Goal: Task Accomplishment & Management: Use online tool/utility

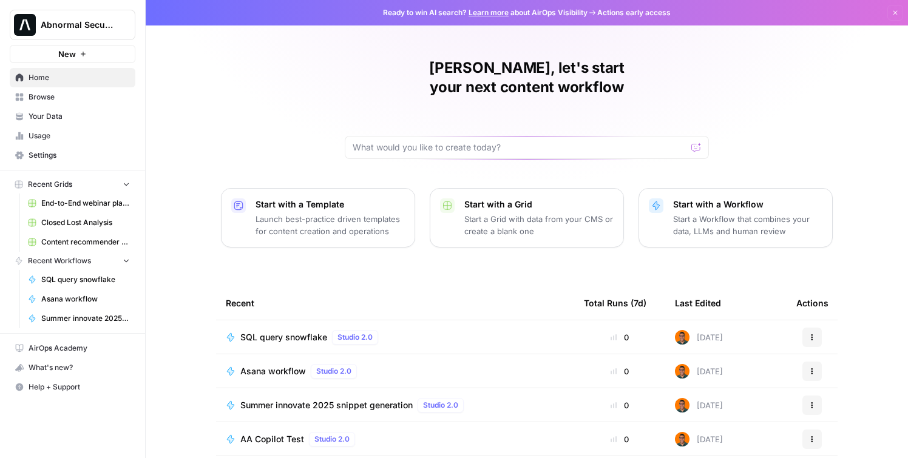
click at [82, 56] on icon "button" at bounding box center [83, 53] width 7 height 7
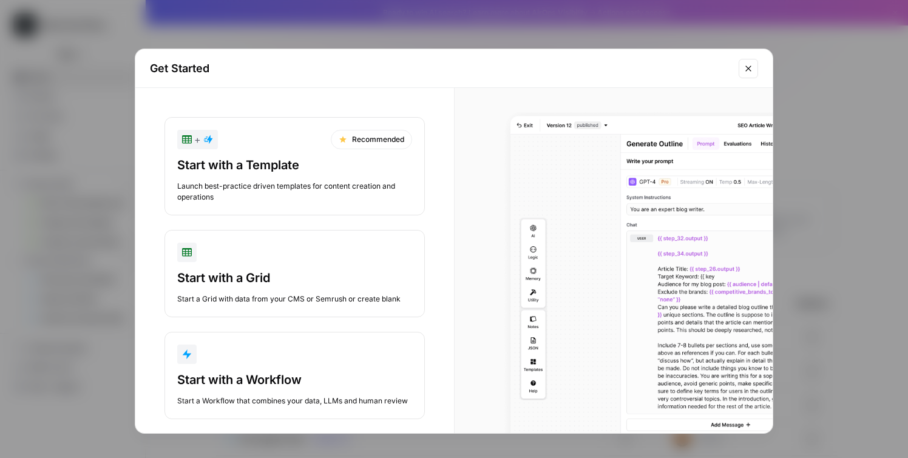
click at [276, 380] on div "Start with a Workflow" at bounding box center [294, 380] width 235 height 17
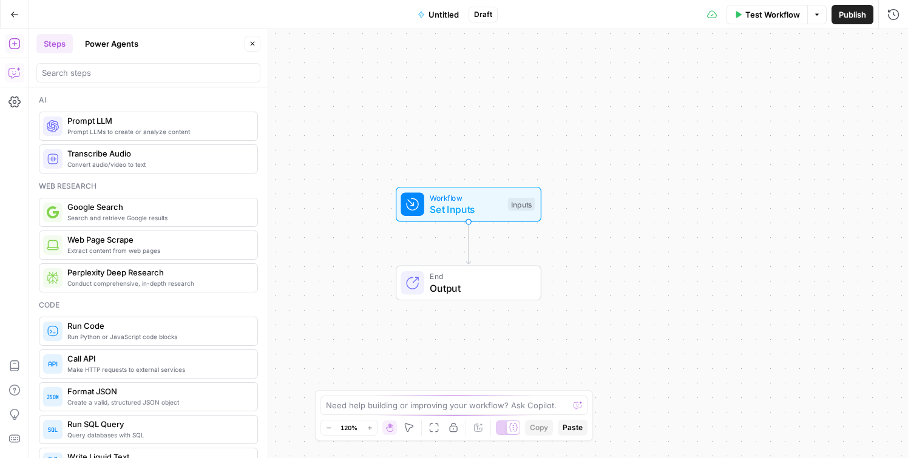
click at [16, 73] on icon "button" at bounding box center [15, 73] width 12 height 12
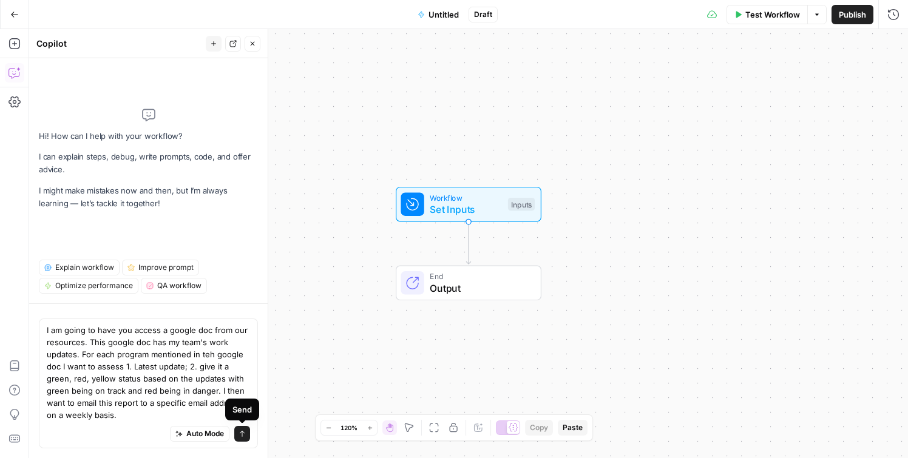
type textarea "I am going to have you access a google doc from our resources. This google doc …"
click at [240, 436] on icon "submit" at bounding box center [242, 434] width 7 height 7
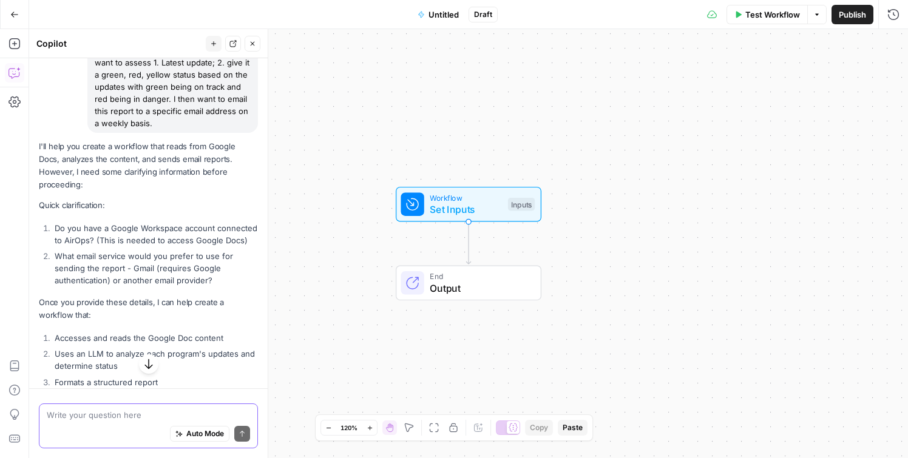
scroll to position [169, 0]
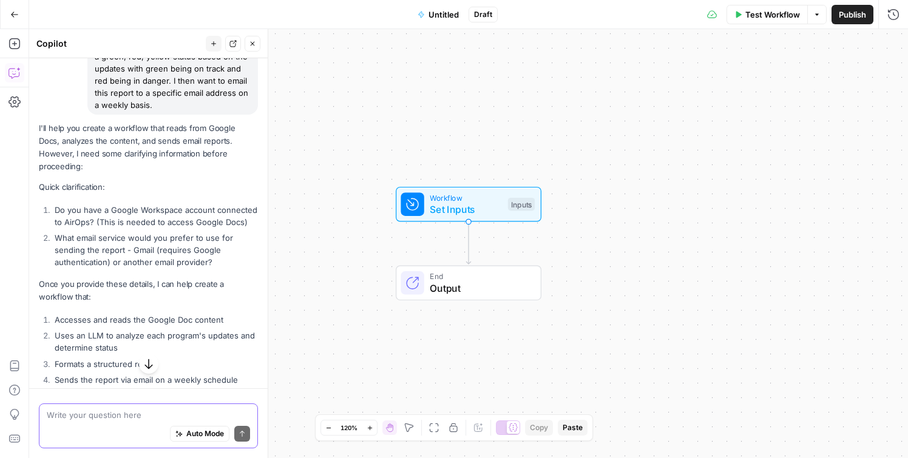
click at [89, 421] on div "Auto Mode Send" at bounding box center [148, 434] width 203 height 27
type textarea "1. Yes. we have google workspace already connected"
type textarea "and would use gmail"
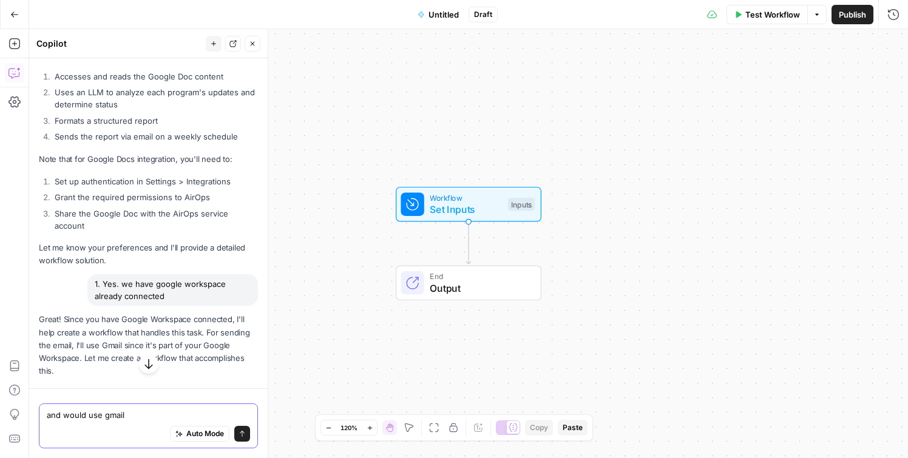
scroll to position [430, 0]
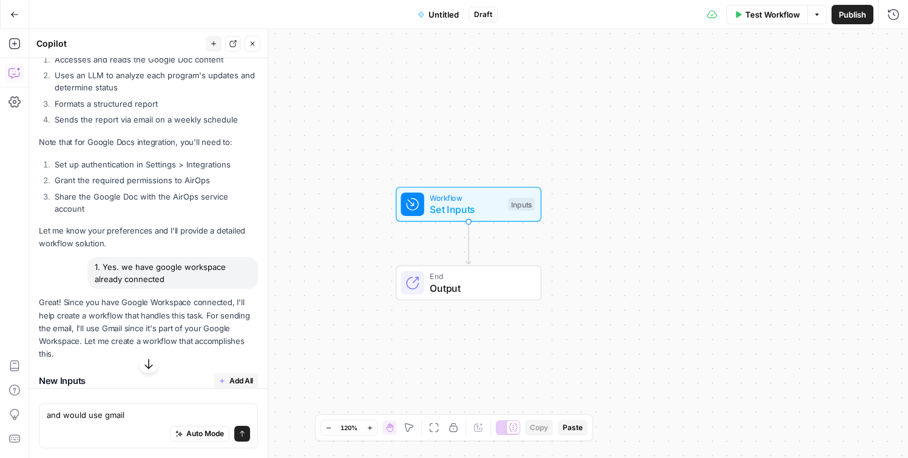
click at [244, 434] on icon "submit" at bounding box center [242, 434] width 7 height 7
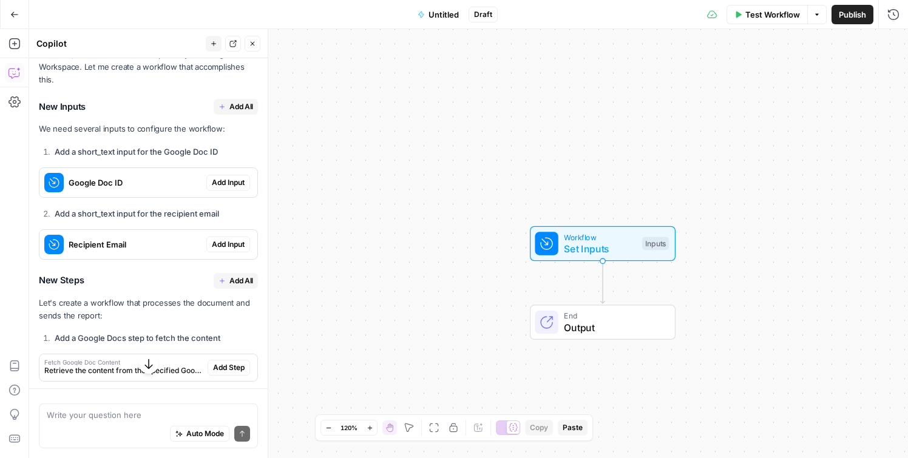
scroll to position [699, 0]
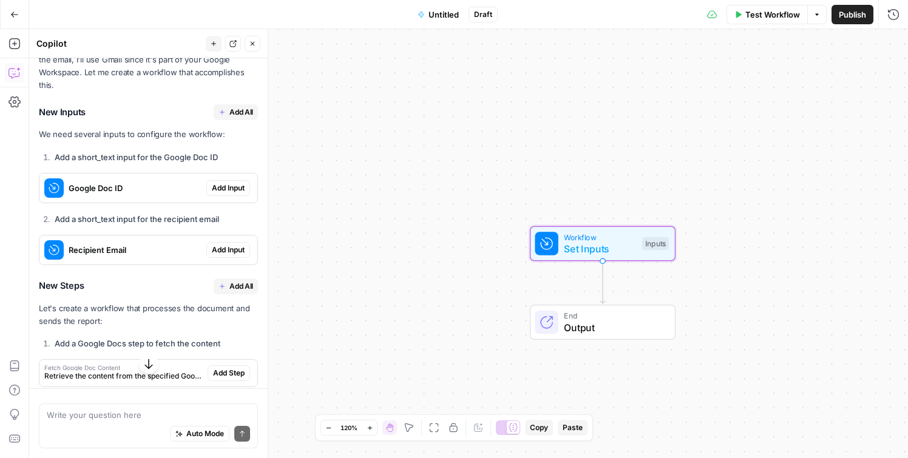
click at [227, 183] on span "Add Input" at bounding box center [228, 188] width 33 height 11
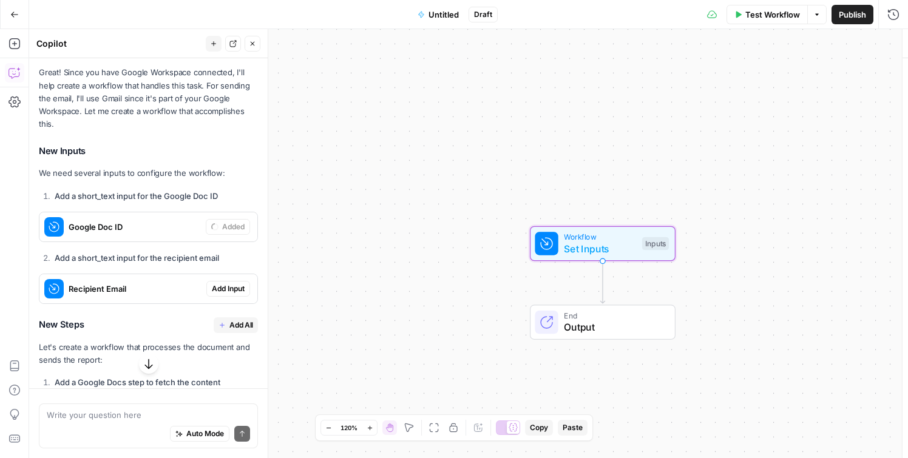
scroll to position [738, 0]
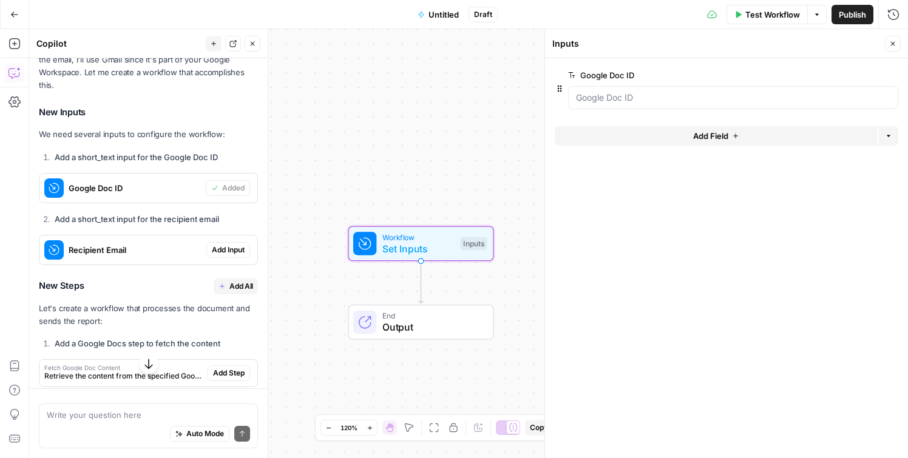
click at [237, 245] on span "Add Input" at bounding box center [228, 250] width 33 height 11
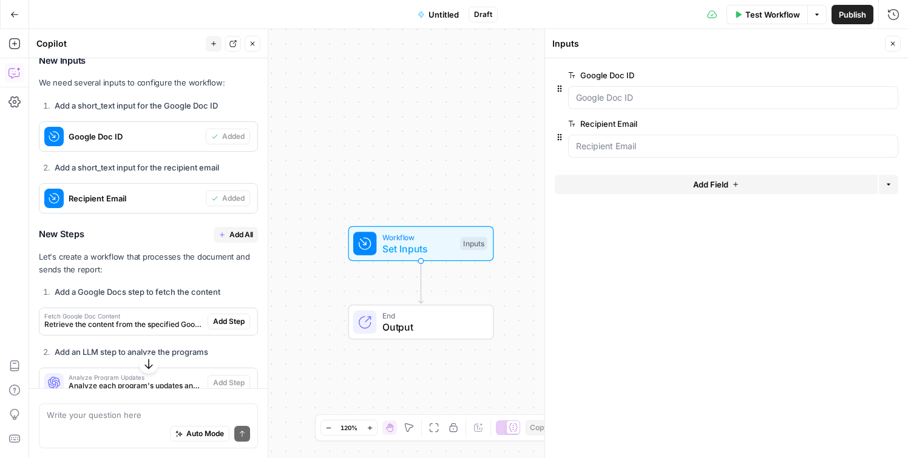
scroll to position [791, 0]
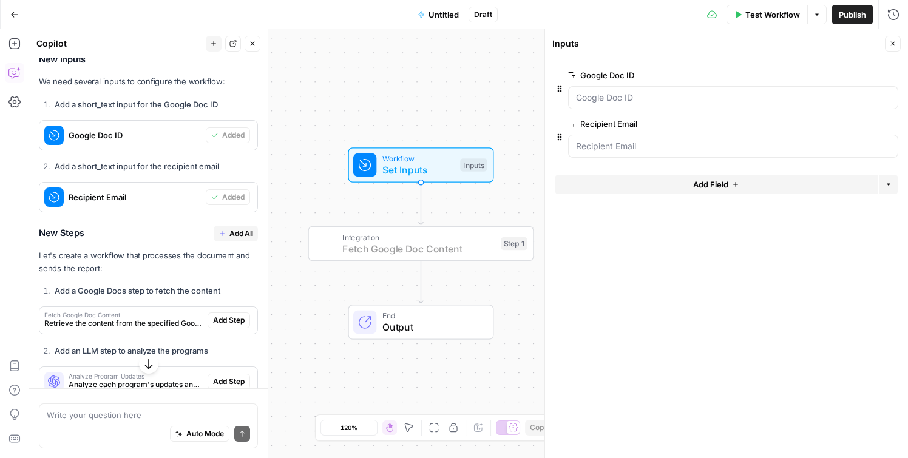
click at [222, 315] on span "Add Step" at bounding box center [229, 320] width 32 height 11
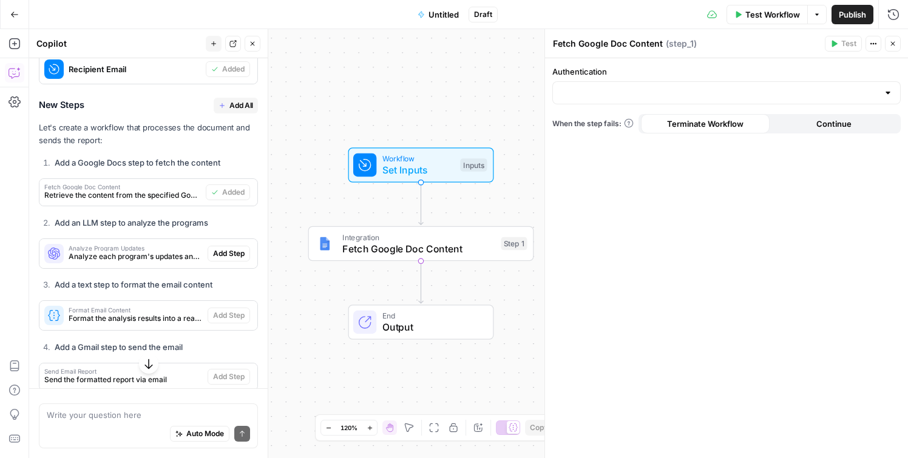
scroll to position [942, 0]
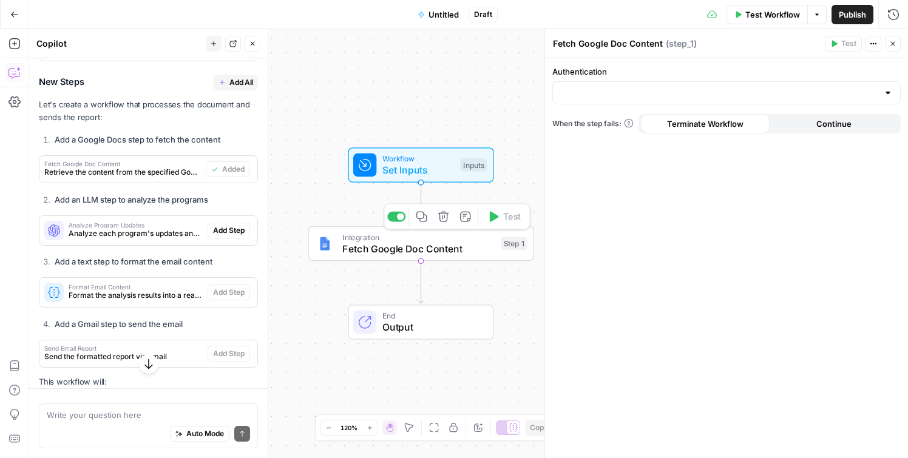
click at [364, 248] on span "Fetch Google Doc Content" at bounding box center [418, 249] width 153 height 15
click at [887, 89] on div at bounding box center [889, 93] width 10 height 12
click at [741, 247] on div "Authentication When the step fails: Terminate Workflow Continue" at bounding box center [726, 258] width 363 height 400
click at [893, 42] on icon "button" at bounding box center [893, 43] width 7 height 7
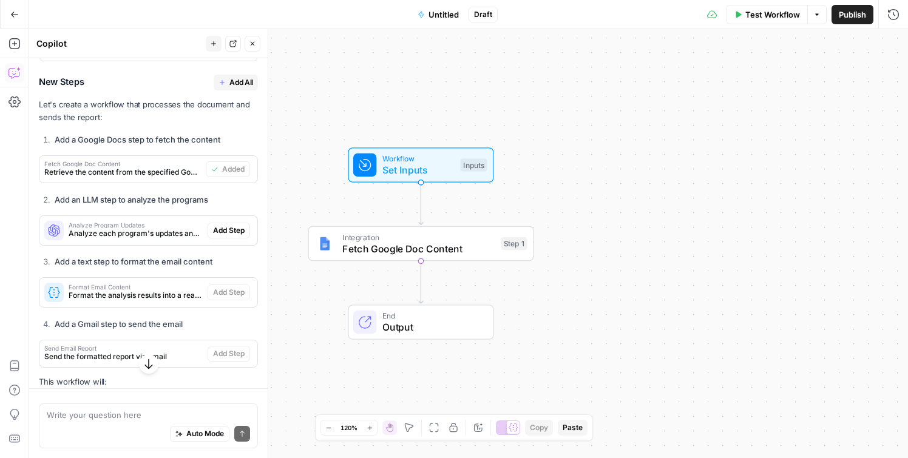
click at [256, 46] on icon "button" at bounding box center [252, 43] width 7 height 7
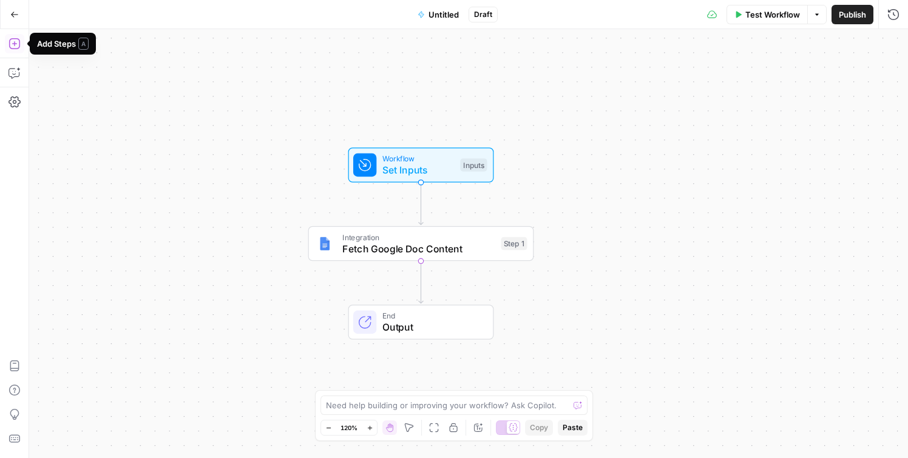
click at [12, 44] on icon "button" at bounding box center [15, 44] width 12 height 12
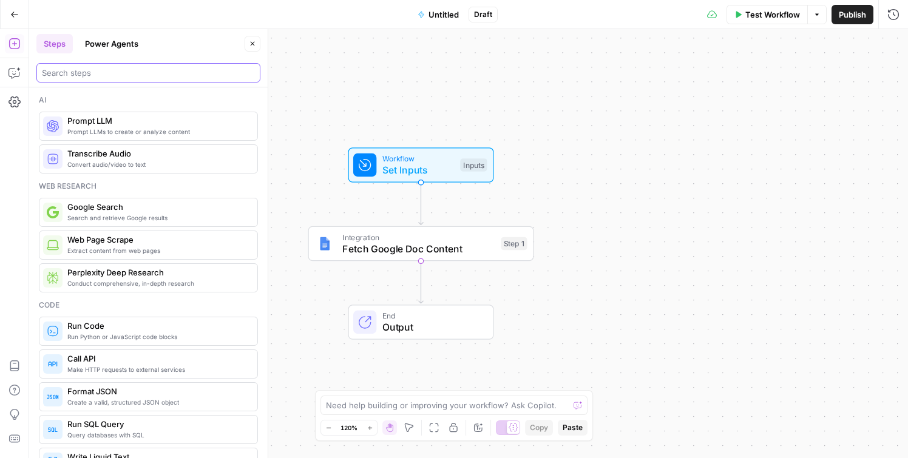
click at [83, 75] on input "search" at bounding box center [148, 73] width 213 height 12
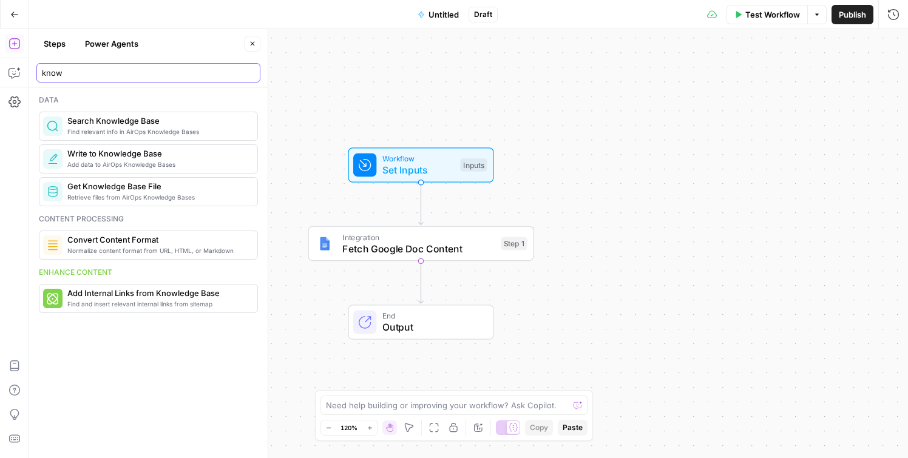
type input "know"
click at [137, 194] on span "Retrieve files from AirOps Knowledge Bases" at bounding box center [157, 198] width 180 height 10
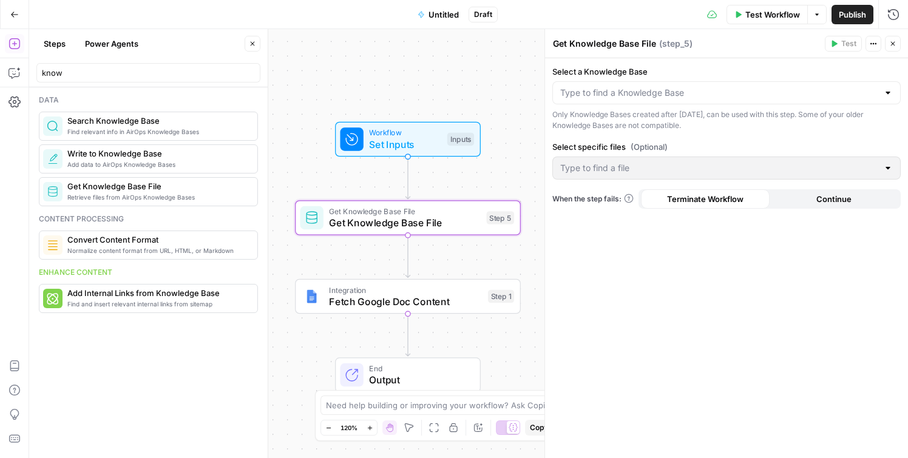
click at [662, 99] on div at bounding box center [727, 92] width 349 height 23
click at [606, 129] on span "New Knowledge Base" at bounding box center [724, 123] width 323 height 12
type input "New Knowledge Base"
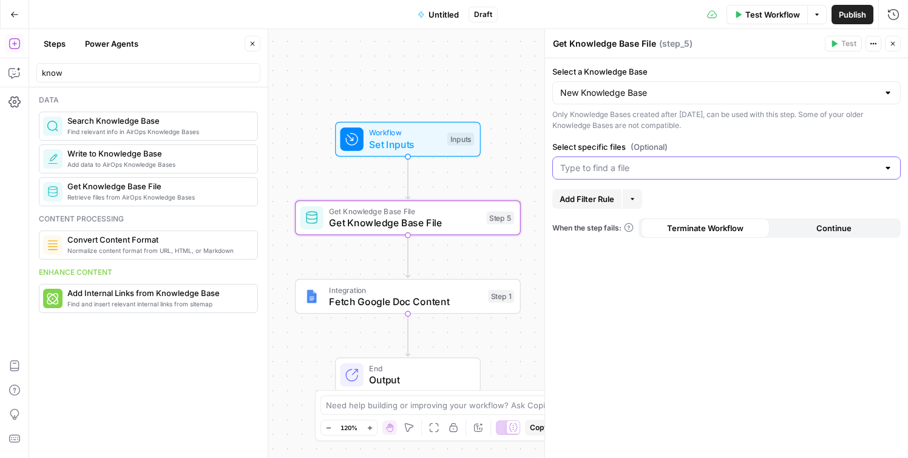
click at [648, 168] on input "Select specific files (Optional)" at bounding box center [720, 168] width 318 height 12
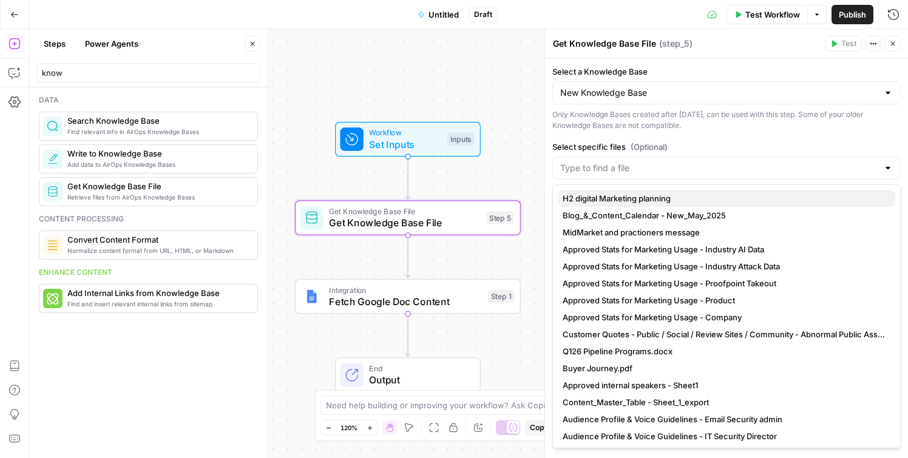
click at [635, 200] on span "H2 digital Marketing planning" at bounding box center [724, 199] width 323 height 12
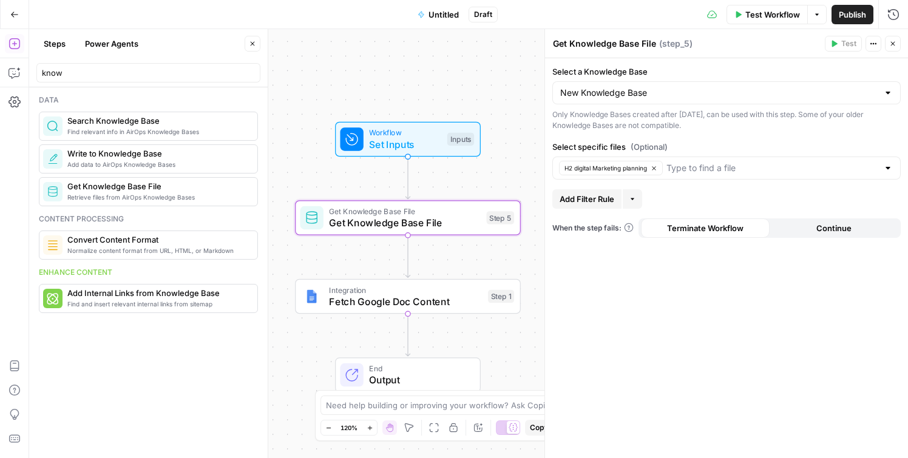
click at [744, 141] on label "Select specific files (Optional)" at bounding box center [727, 147] width 349 height 12
click at [744, 162] on input "Select specific files (Optional)" at bounding box center [773, 168] width 212 height 12
click at [825, 134] on div "Select a Knowledge Base New Knowledge Base Only Knowledge Bases created after […" at bounding box center [726, 258] width 363 height 400
click at [662, 199] on div "Add Filter Rule More" at bounding box center [727, 198] width 349 height 19
click at [632, 200] on icon "button" at bounding box center [632, 199] width 7 height 7
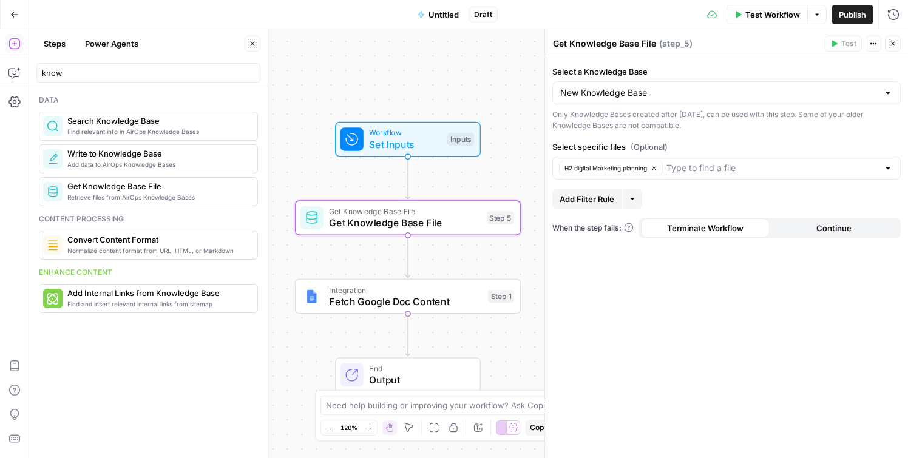
click at [584, 202] on span "Add Filter Rule" at bounding box center [587, 199] width 55 height 12
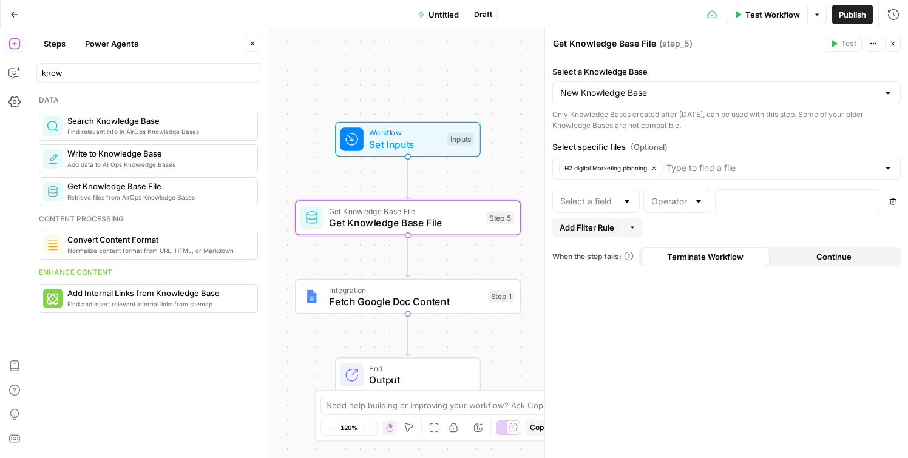
click at [618, 203] on div at bounding box center [596, 201] width 87 height 23
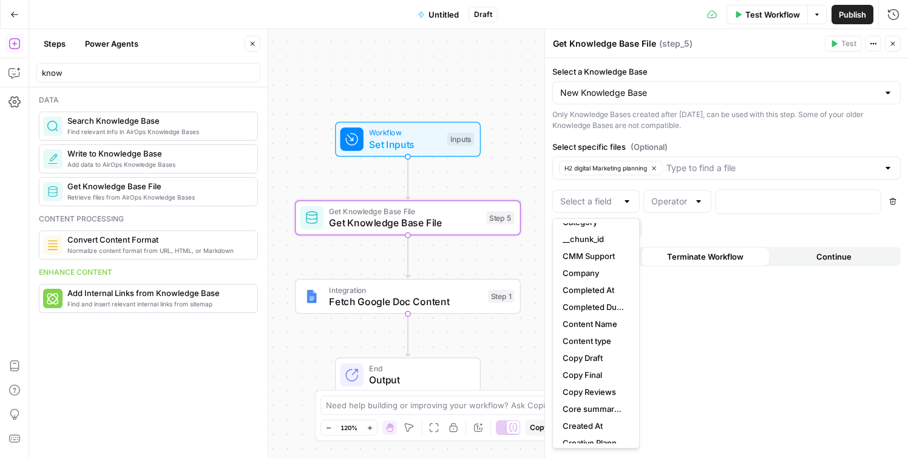
scroll to position [232, 0]
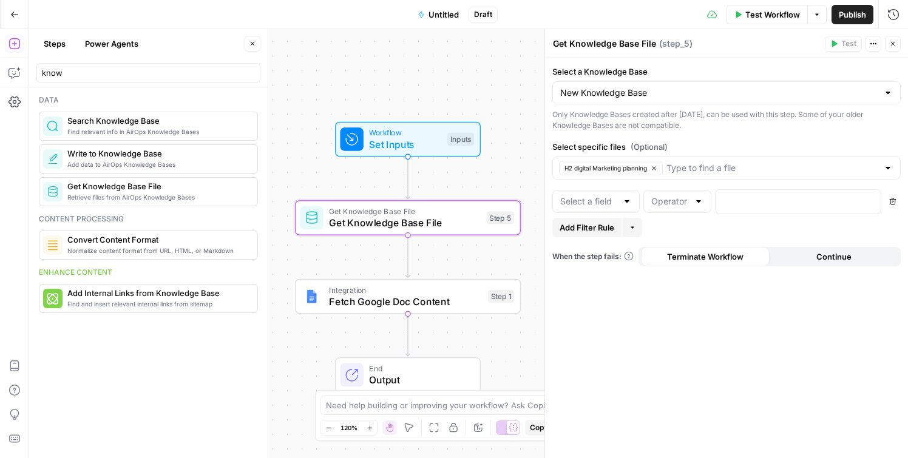
click at [770, 346] on div "Select a Knowledge Base New Knowledge Base Only Knowledge Bases created after […" at bounding box center [726, 258] width 363 height 400
click at [894, 201] on icon "button" at bounding box center [893, 201] width 7 height 7
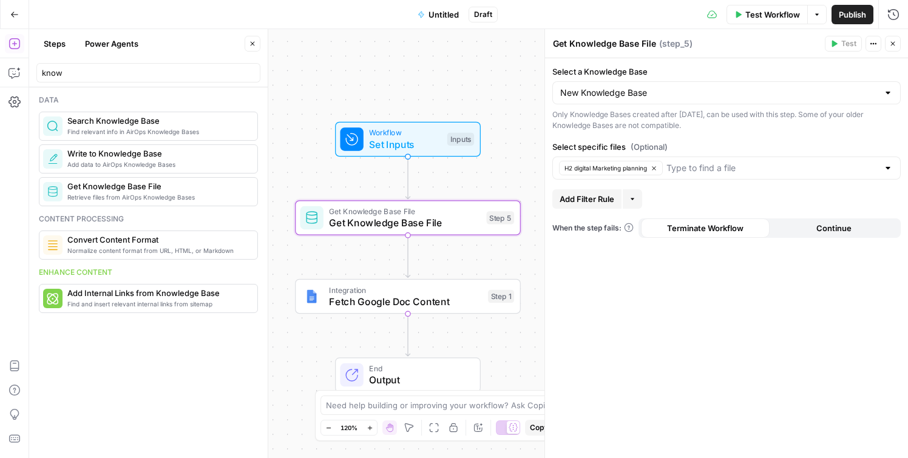
click at [762, 312] on div "Select a Knowledge Base New Knowledge Base Only Knowledge Bases created after […" at bounding box center [726, 258] width 363 height 400
click at [895, 45] on icon "button" at bounding box center [893, 43] width 7 height 7
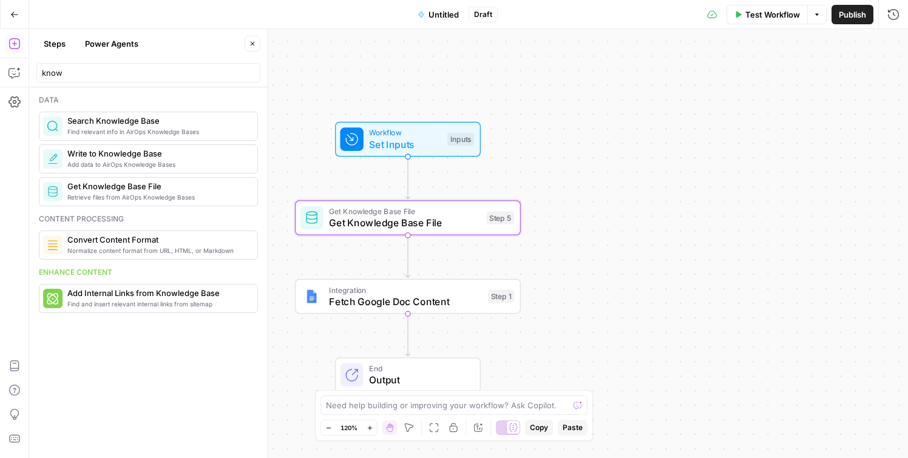
click at [723, 264] on div "Workflow Set Inputs Inputs Get Knowledge Base File Get Knowledge Base File Step…" at bounding box center [468, 243] width 879 height 429
click at [431, 270] on icon "button" at bounding box center [430, 269] width 10 height 10
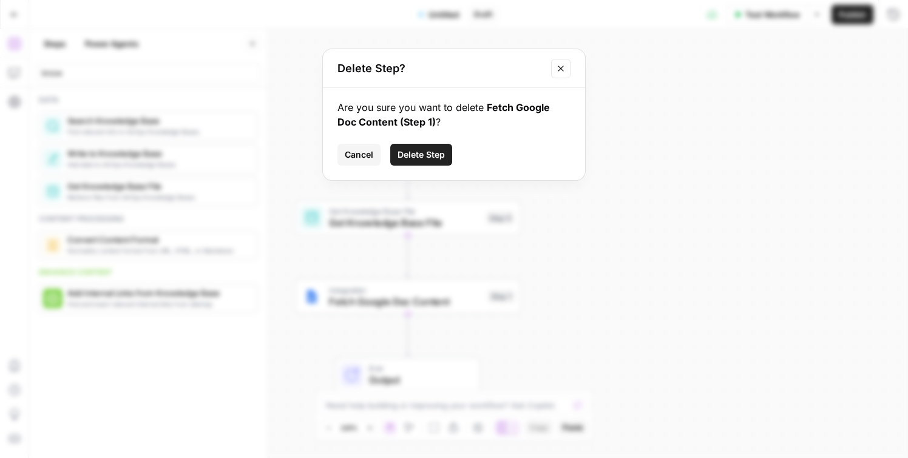
click at [412, 155] on span "Delete Step" at bounding box center [421, 155] width 47 height 12
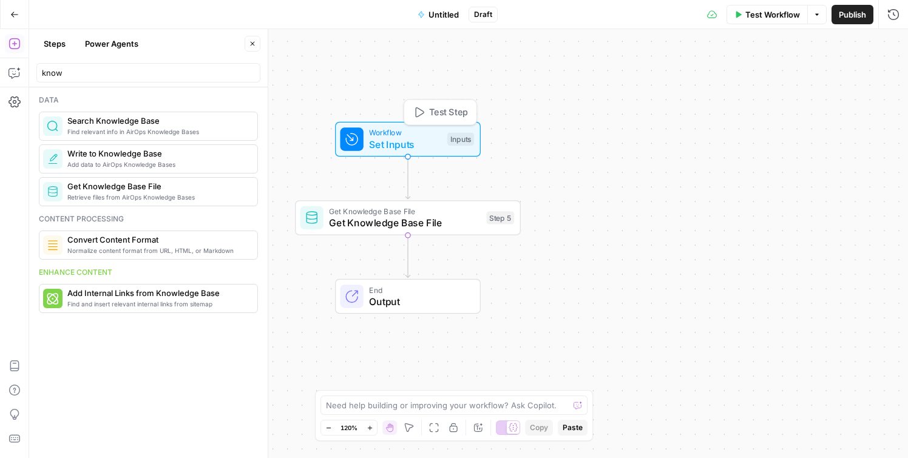
click at [404, 143] on span "Set Inputs" at bounding box center [405, 144] width 72 height 15
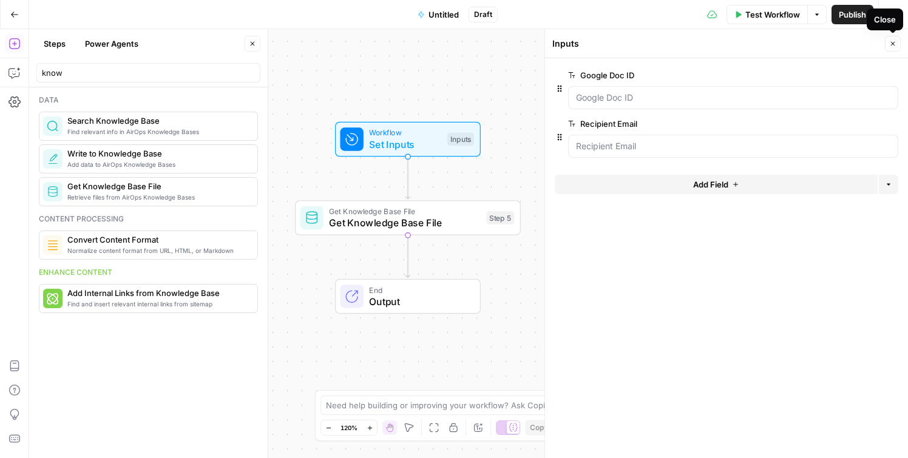
click at [893, 44] on icon "button" at bounding box center [893, 44] width 4 height 4
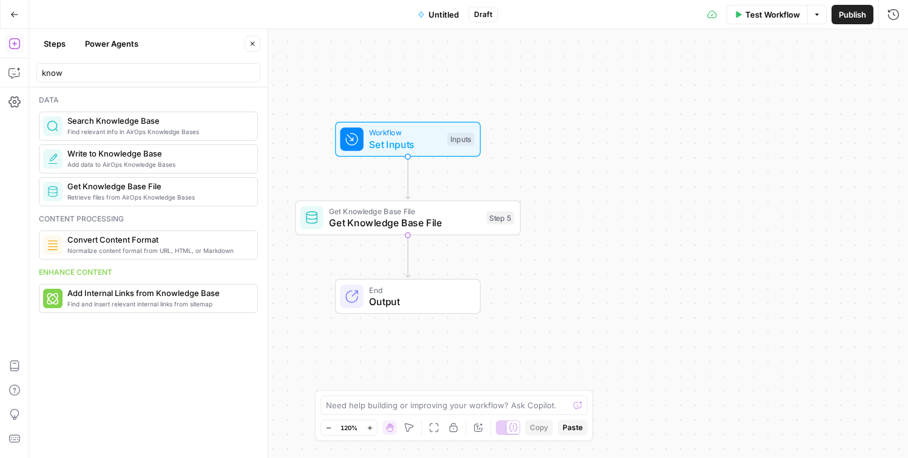
click at [416, 145] on span "Set Inputs" at bounding box center [405, 144] width 72 height 15
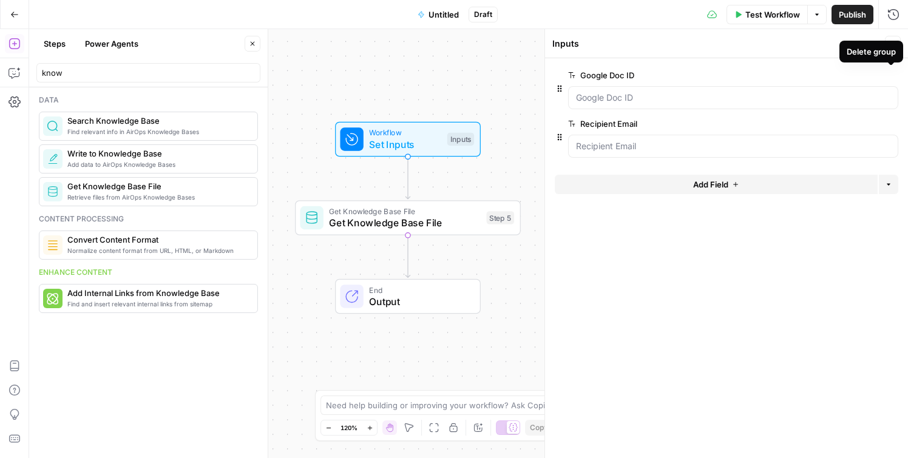
click at [894, 75] on icon "button" at bounding box center [891, 75] width 7 height 7
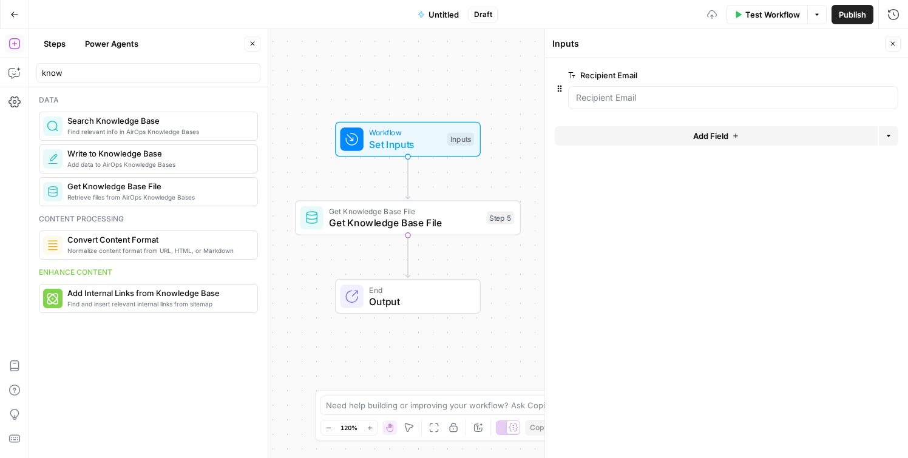
click at [894, 75] on icon "button" at bounding box center [891, 75] width 7 height 7
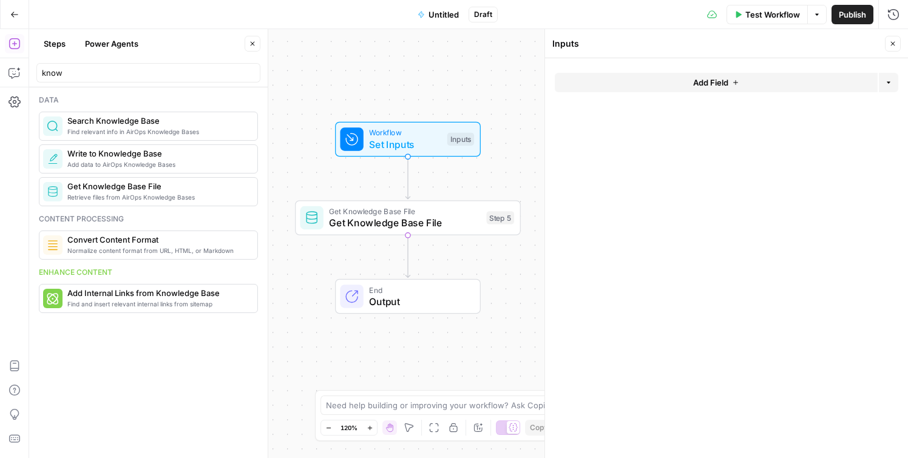
click at [468, 193] on div "Workflow Set Inputs Inputs Get Knowledge Base File Get Knowledge Base File Step…" at bounding box center [468, 243] width 879 height 429
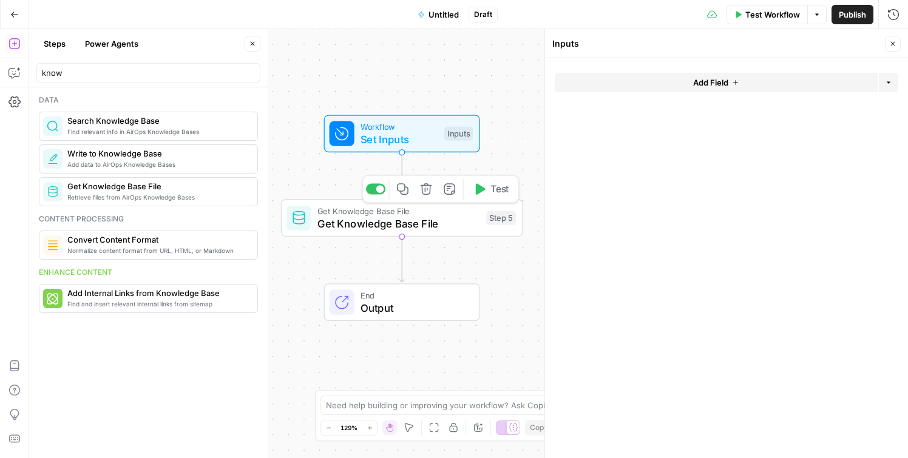
click at [480, 189] on icon "button" at bounding box center [481, 188] width 10 height 11
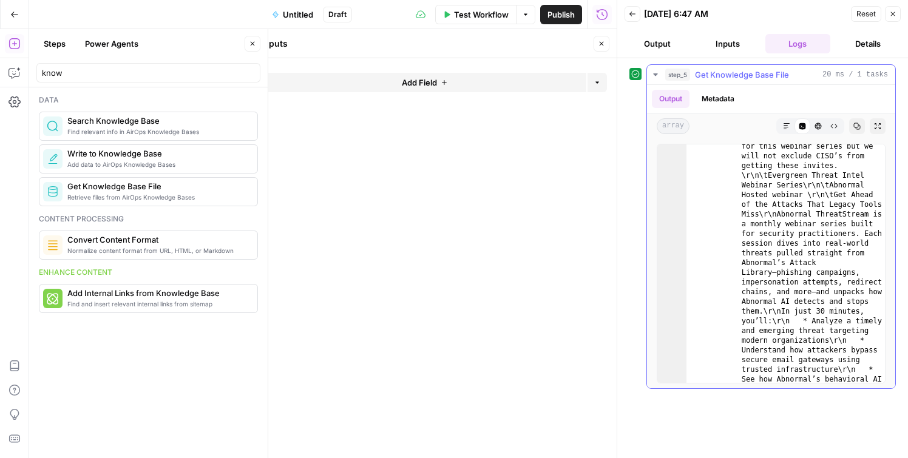
scroll to position [11925, 0]
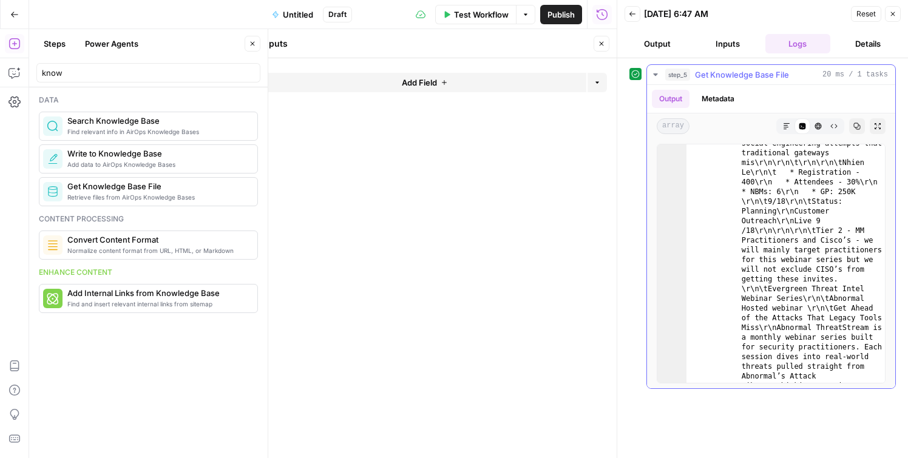
click at [788, 126] on icon "button" at bounding box center [786, 126] width 7 height 7
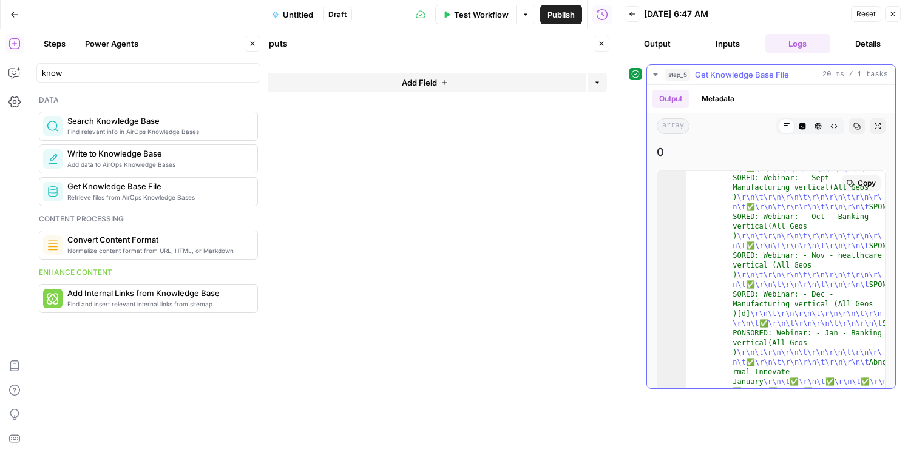
scroll to position [751, 0]
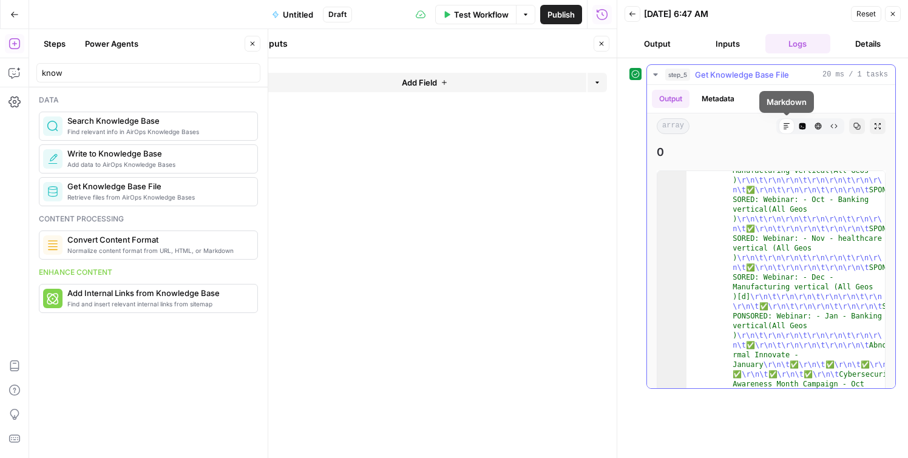
click at [804, 127] on icon "button" at bounding box center [803, 126] width 7 height 7
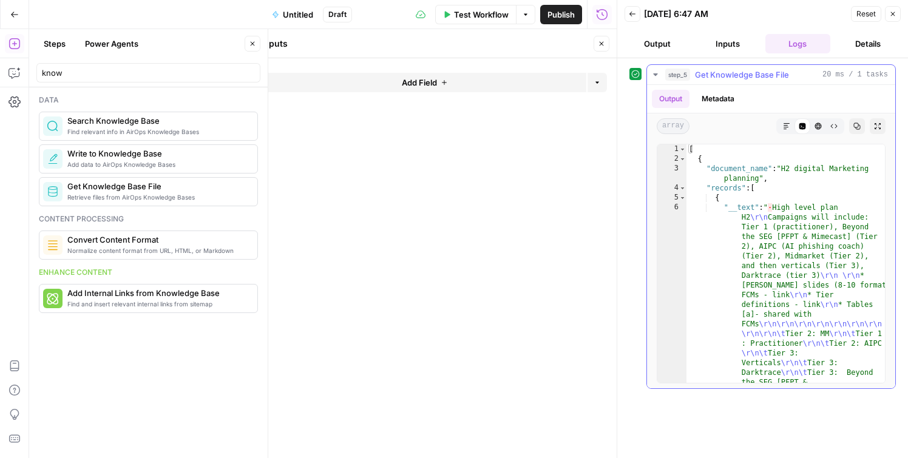
click at [723, 100] on button "Metadata" at bounding box center [718, 99] width 47 height 18
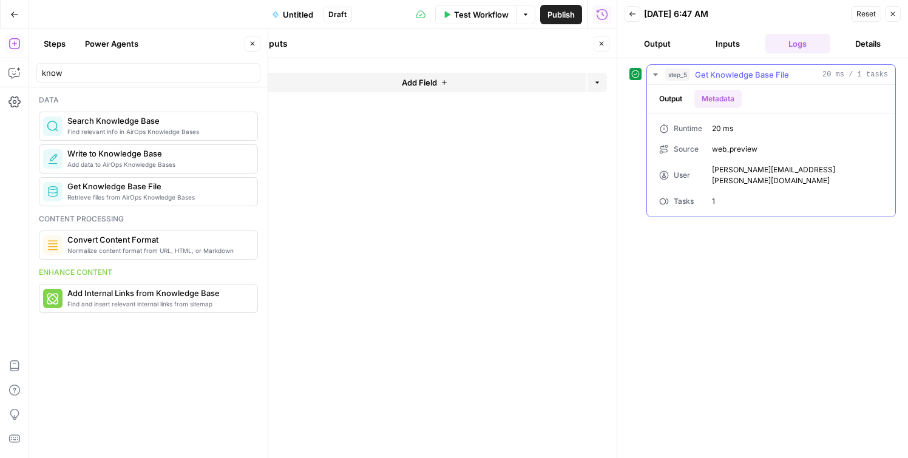
click at [673, 100] on button "Output" at bounding box center [671, 99] width 38 height 18
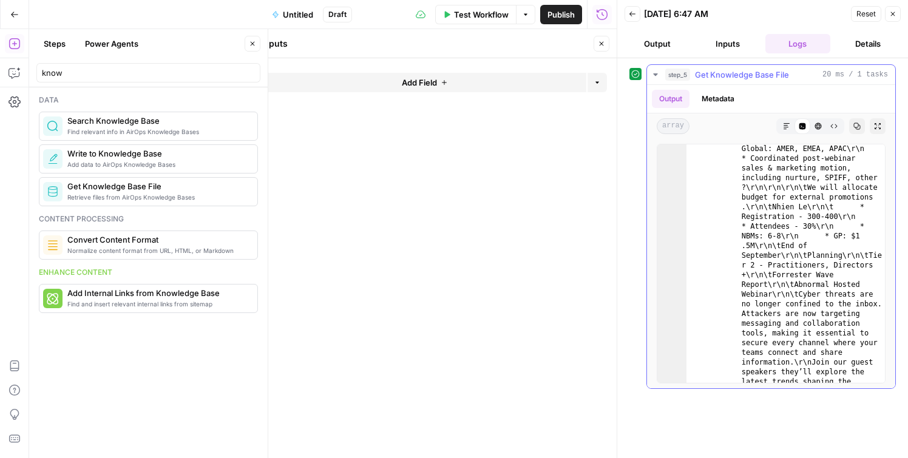
scroll to position [15745, 0]
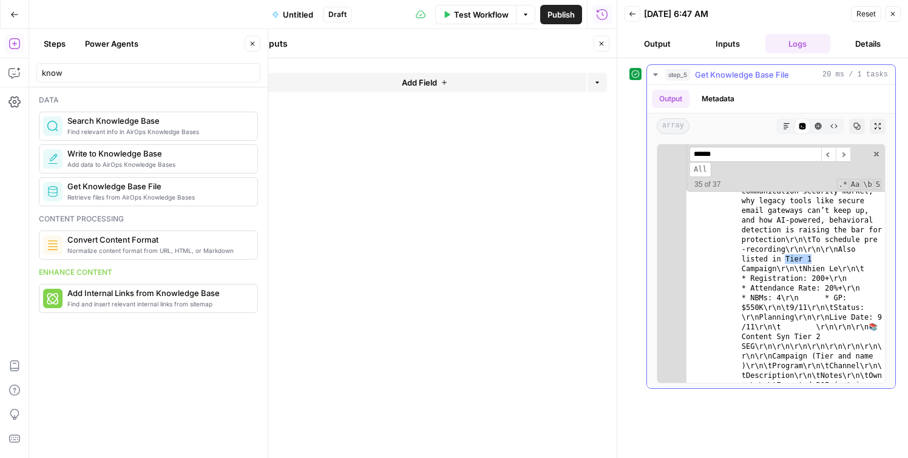
scroll to position [16002, 0]
type input "******"
click at [845, 155] on span "​" at bounding box center [843, 154] width 15 height 15
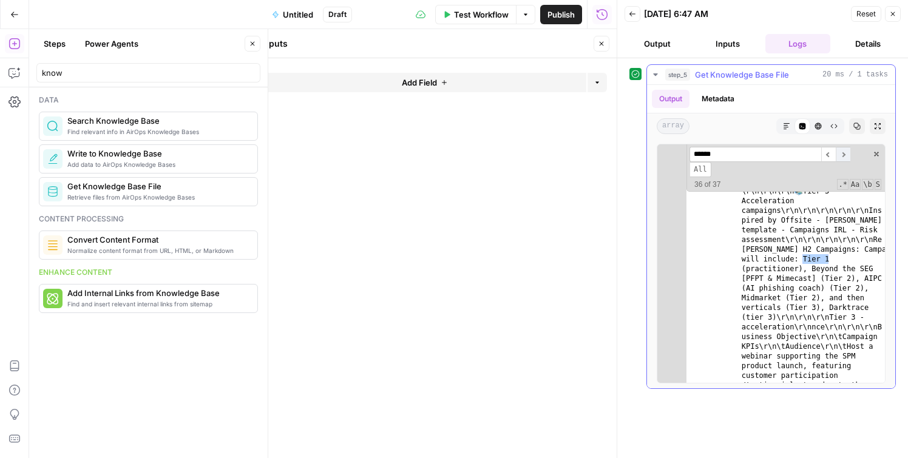
click at [845, 155] on span "​" at bounding box center [843, 154] width 15 height 15
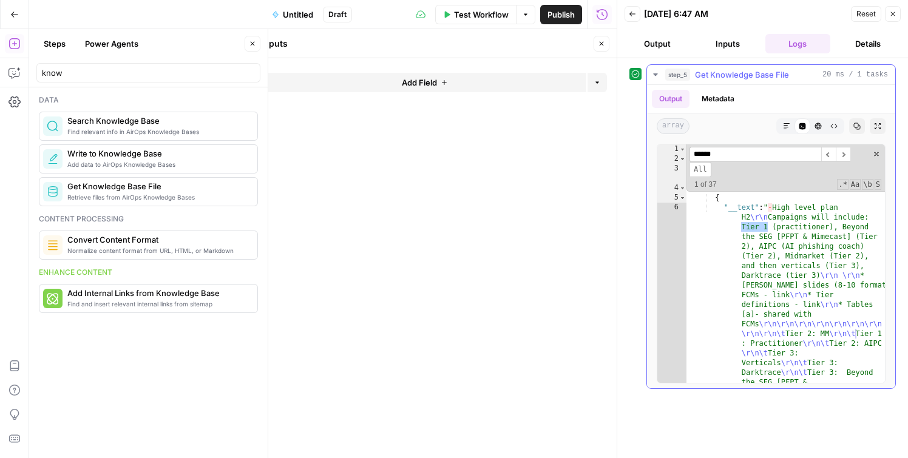
scroll to position [1, 0]
click at [845, 155] on span "​" at bounding box center [843, 154] width 15 height 15
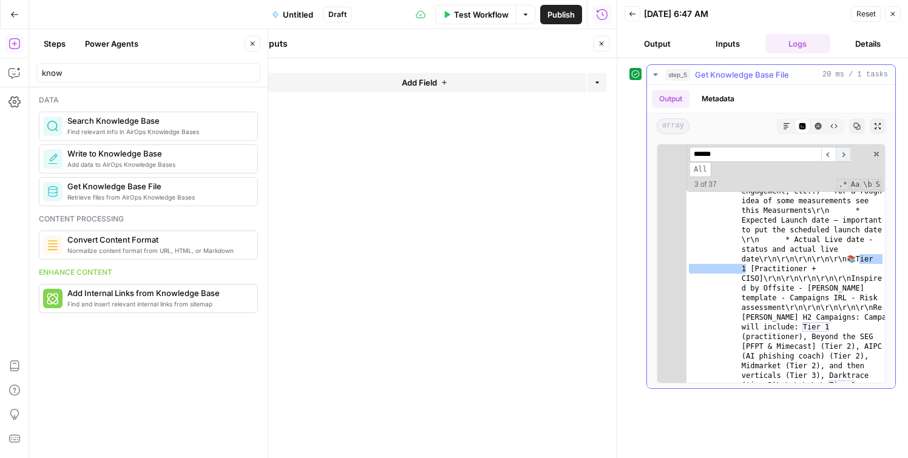
click at [845, 155] on span "​" at bounding box center [843, 154] width 15 height 15
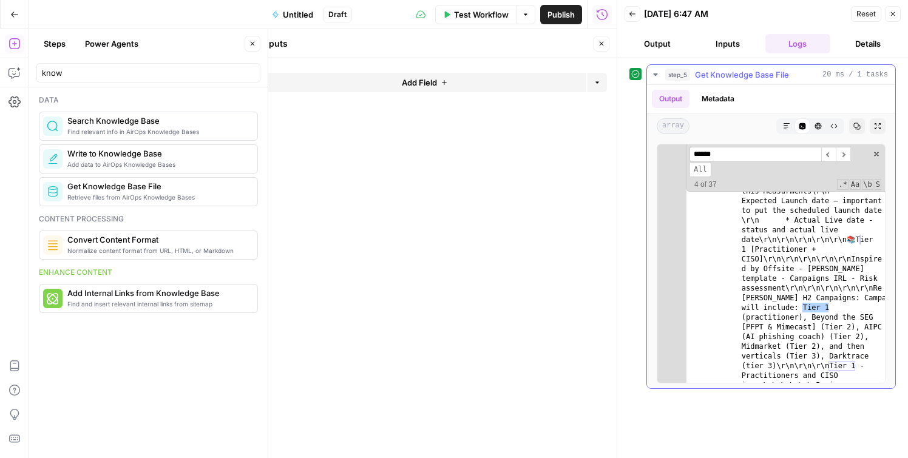
scroll to position [6244, 0]
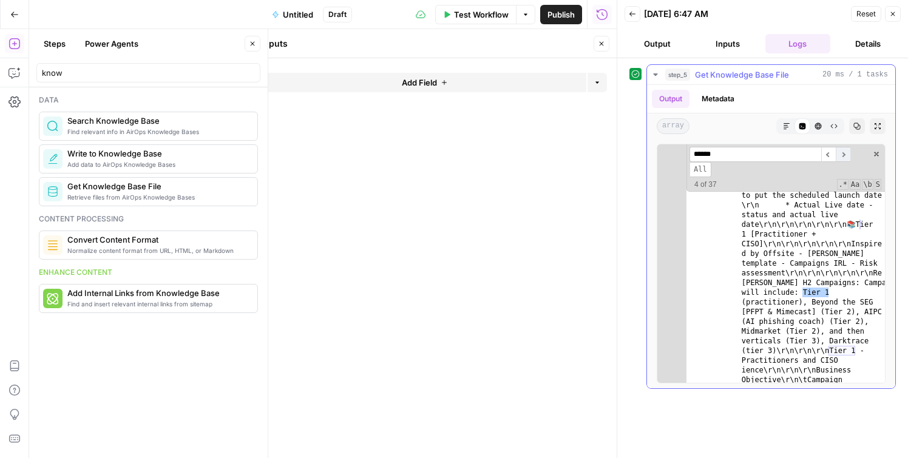
click at [847, 157] on span "​" at bounding box center [843, 154] width 15 height 15
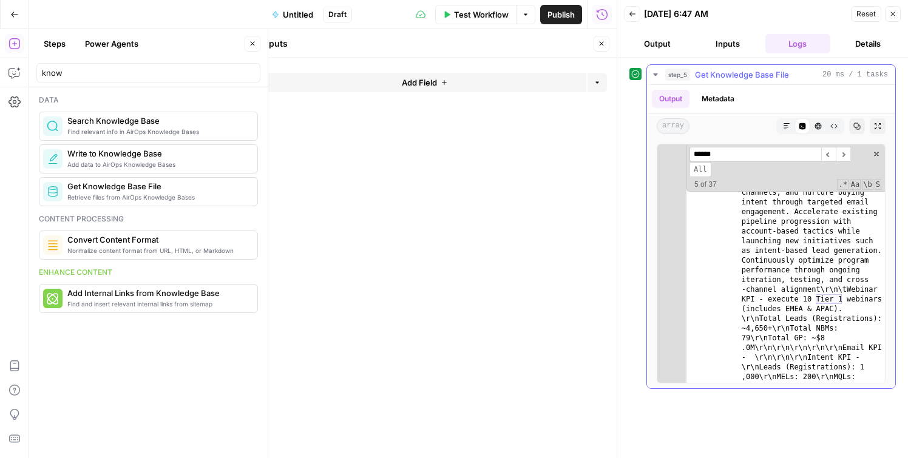
scroll to position [6478, 0]
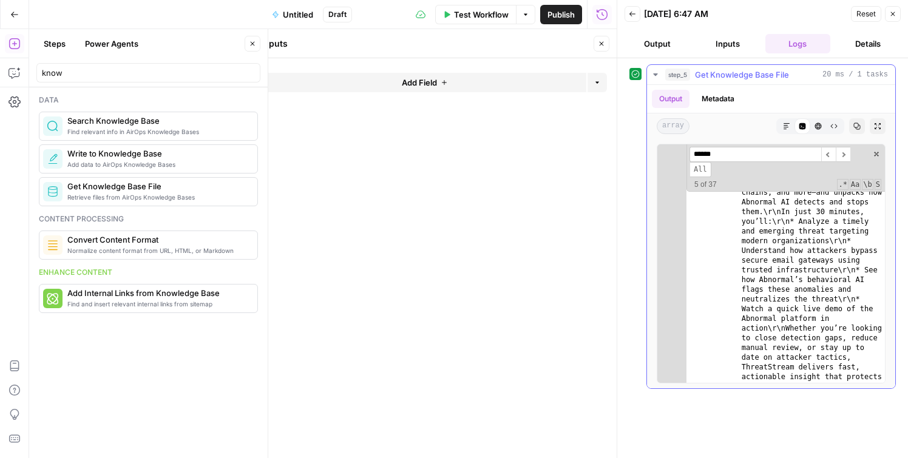
scroll to position [7020, 0]
click at [485, 225] on form "Add Field Options" at bounding box center [435, 258] width 363 height 400
click at [892, 11] on icon "button" at bounding box center [893, 13] width 7 height 7
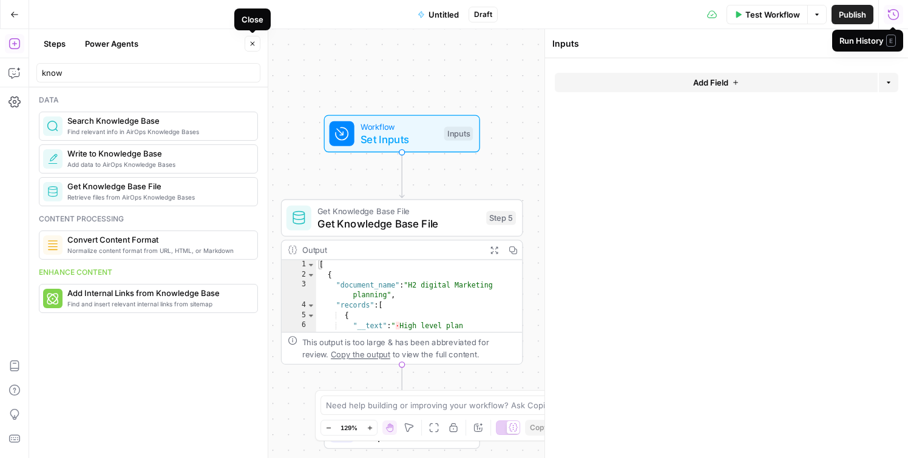
click at [251, 49] on button "Close" at bounding box center [253, 44] width 16 height 16
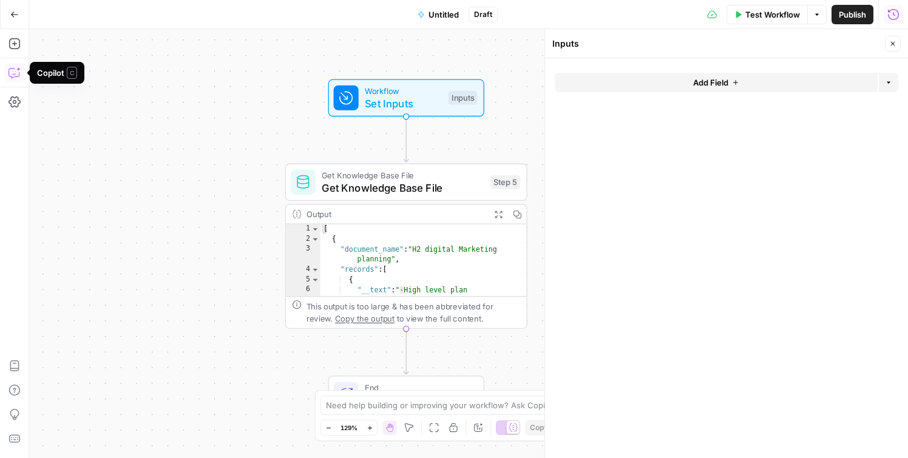
click at [18, 71] on icon "button" at bounding box center [15, 73] width 12 height 12
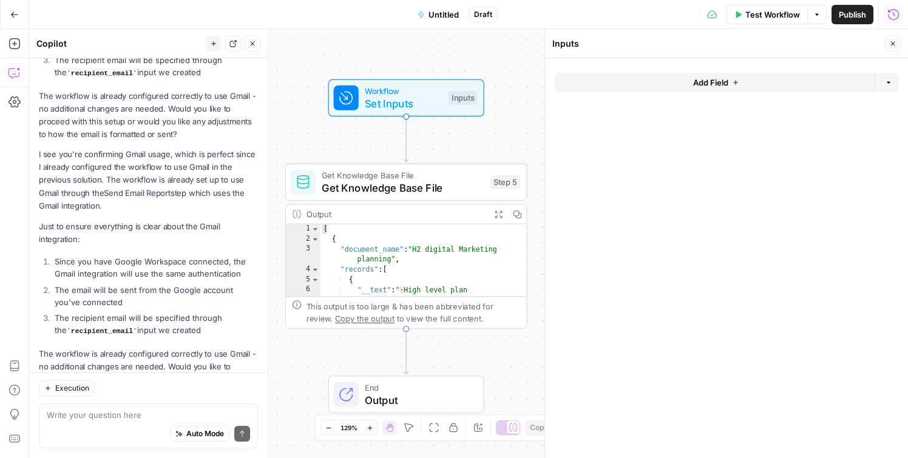
scroll to position [1807, 0]
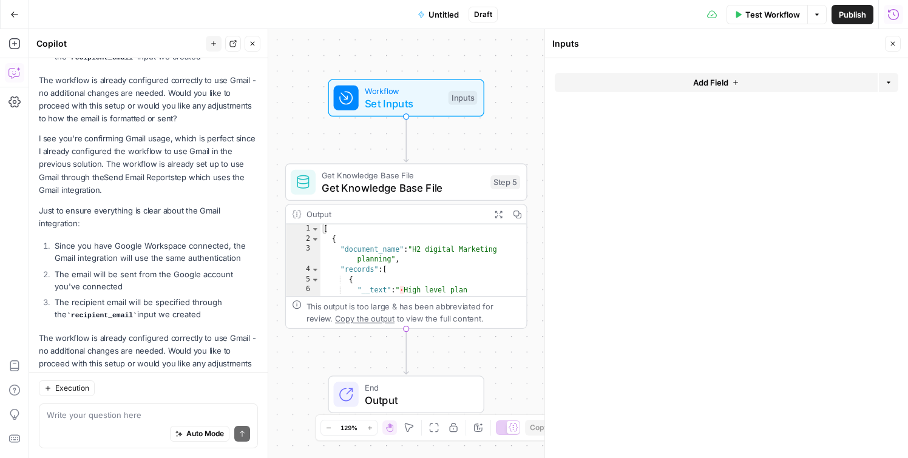
click at [87, 422] on div "Auto Mode Send" at bounding box center [148, 434] width 203 height 27
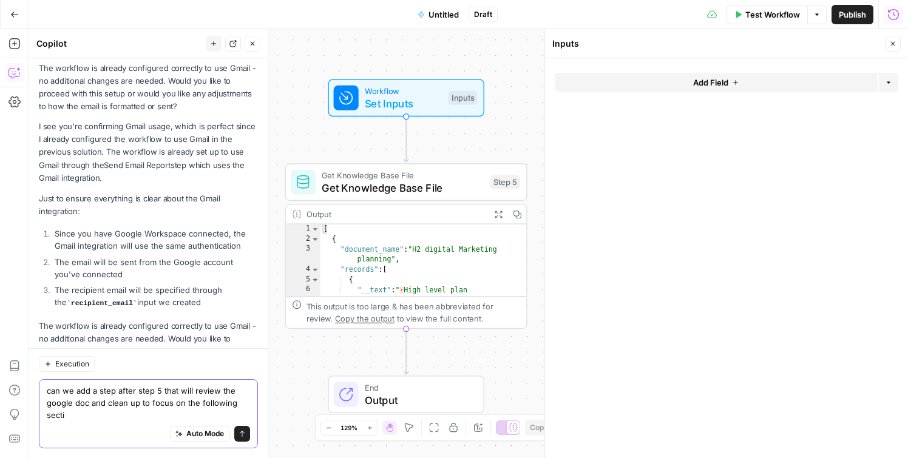
scroll to position [1831, 0]
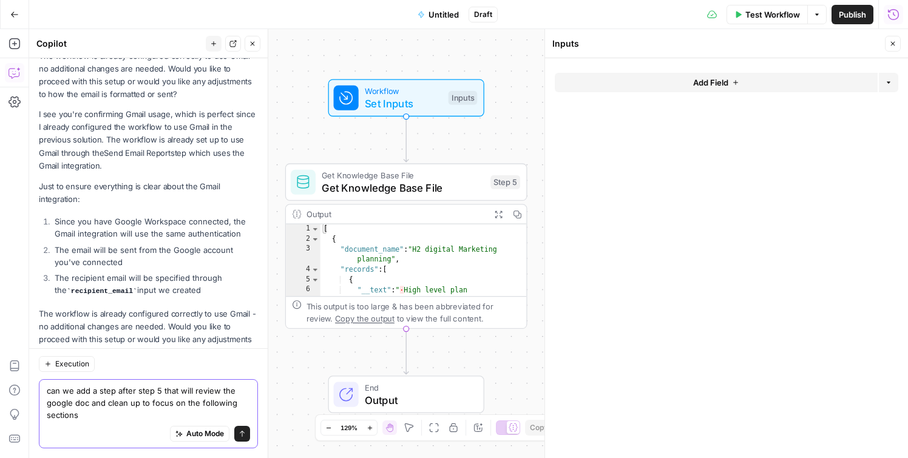
type textarea "can we add a step after step 5 that will review the google doc and clean up to …"
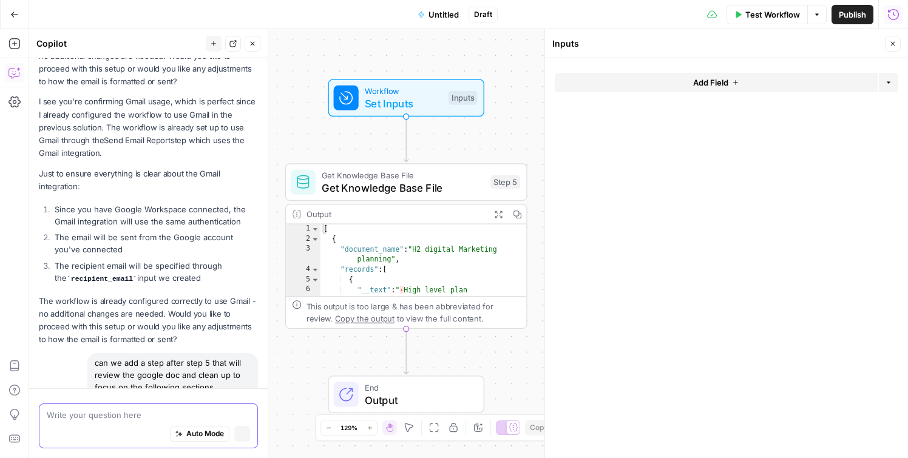
scroll to position [1756, 0]
click at [80, 423] on div "Auto Mode Stop generating" at bounding box center [148, 434] width 203 height 27
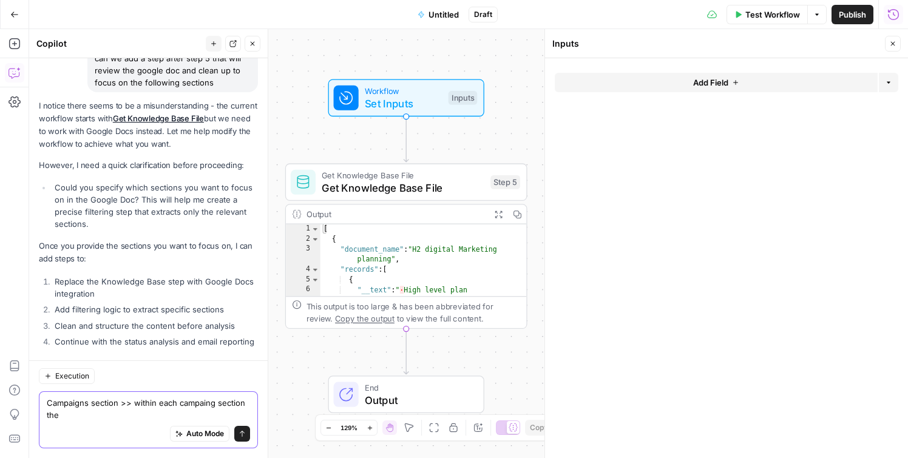
scroll to position [2161, 0]
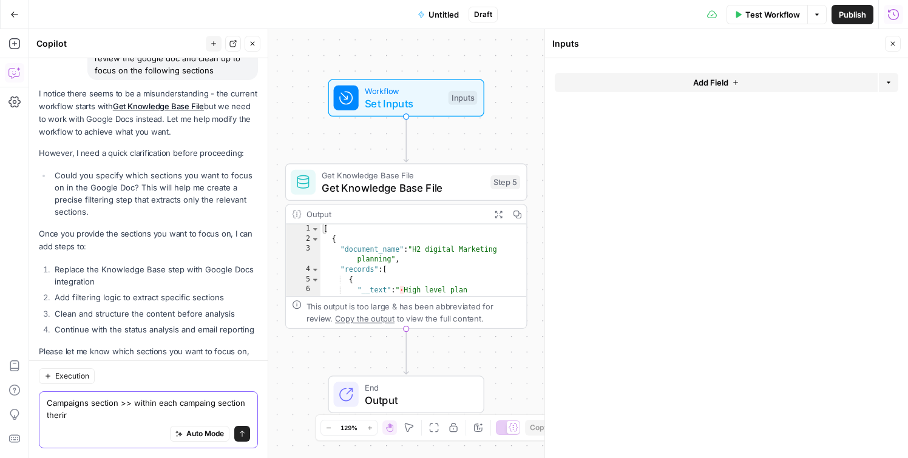
drag, startPoint x: 92, startPoint y: 419, endPoint x: 64, endPoint y: 414, distance: 29.1
click at [64, 414] on textarea "Campaigns section >> within each campaing section therir" at bounding box center [148, 409] width 203 height 24
click at [120, 411] on textarea "Campaigns section >> within each campaing section therir" at bounding box center [148, 409] width 203 height 24
drag, startPoint x: 134, startPoint y: 402, endPoint x: 143, endPoint y: 416, distance: 16.7
click at [143, 416] on textarea "Campaigns section >> within each campaing section therir" at bounding box center [148, 409] width 203 height 24
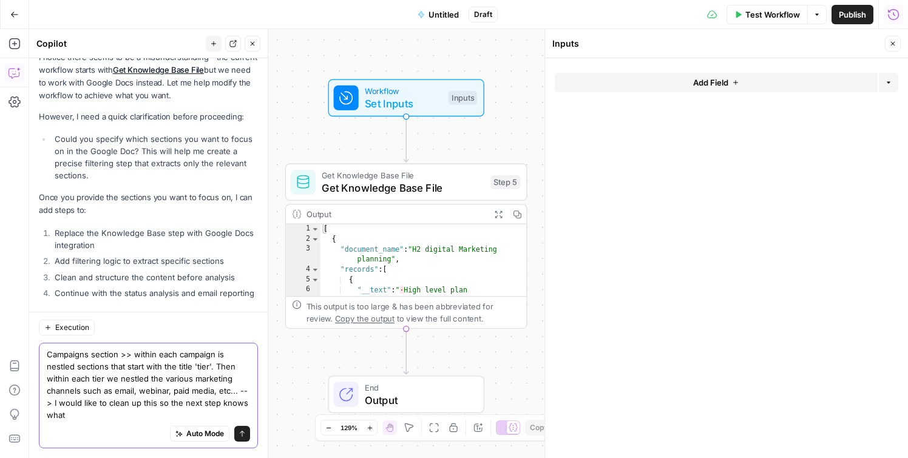
scroll to position [2210, 0]
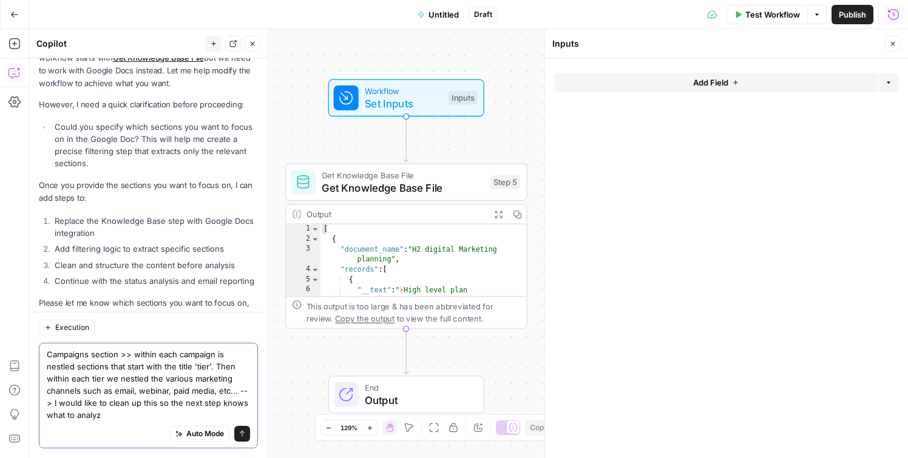
type textarea "Campaigns section >> within each campaign is nestled sections that start with t…"
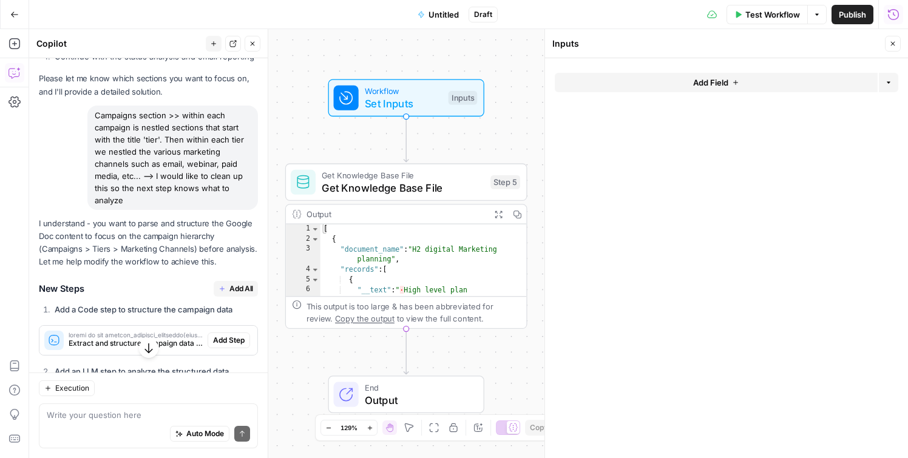
scroll to position [2435, 0]
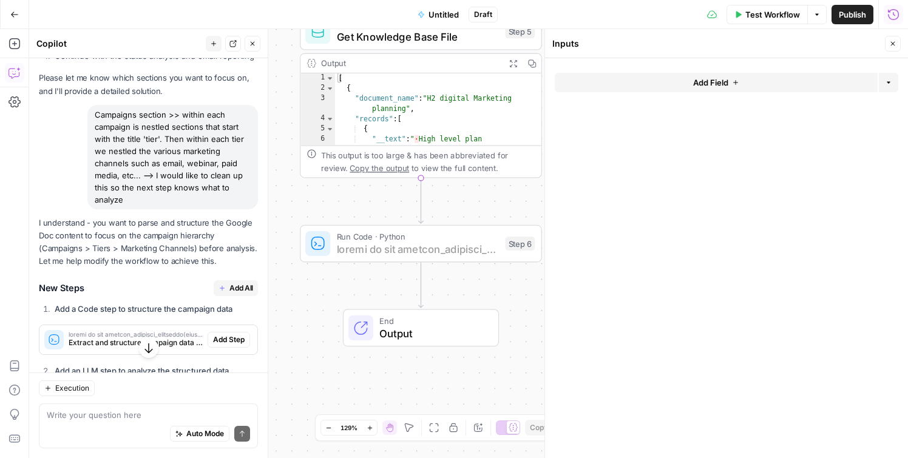
click at [233, 335] on span "Add Step" at bounding box center [229, 340] width 32 height 11
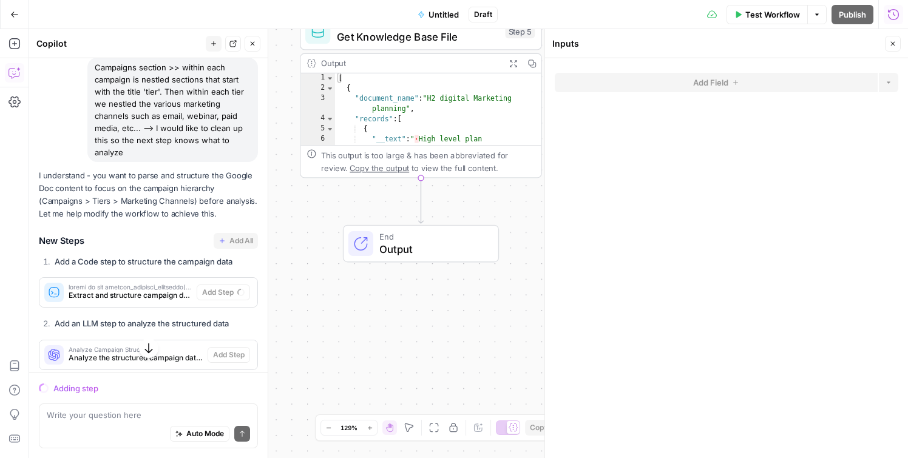
scroll to position [2420, 0]
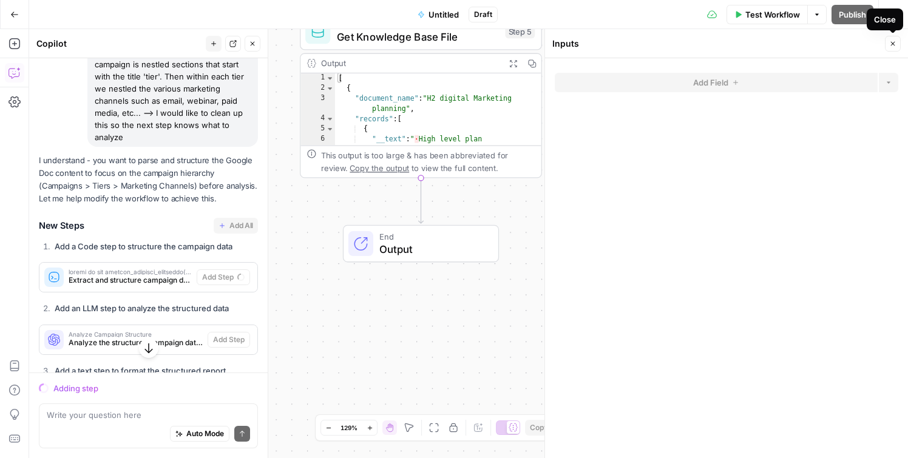
click at [894, 47] on icon "button" at bounding box center [893, 43] width 7 height 7
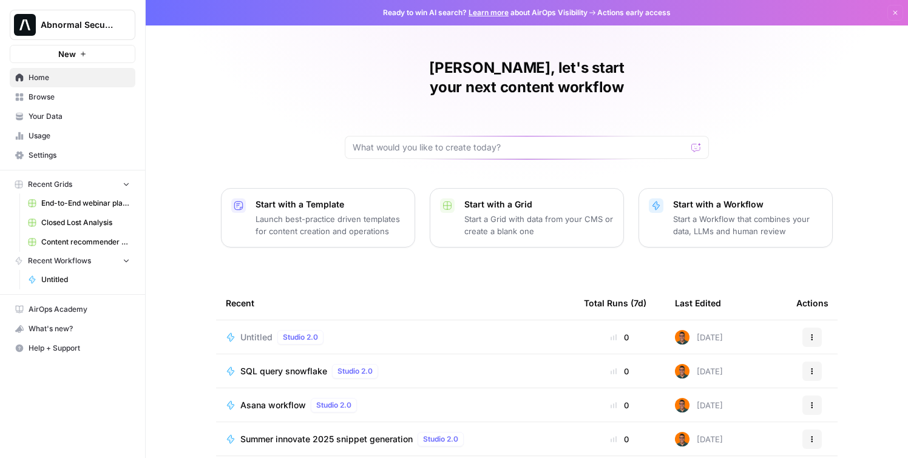
click at [46, 117] on span "Your Data" at bounding box center [79, 116] width 101 height 11
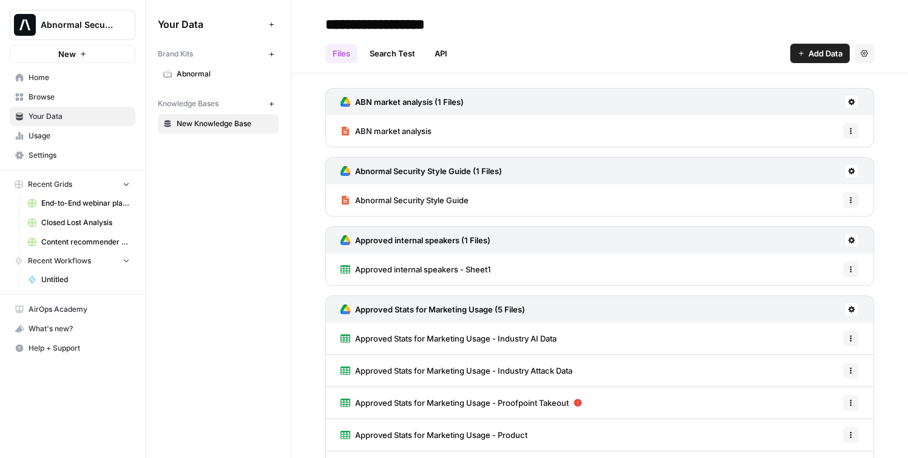
click at [809, 52] on span "Add Data" at bounding box center [826, 53] width 34 height 12
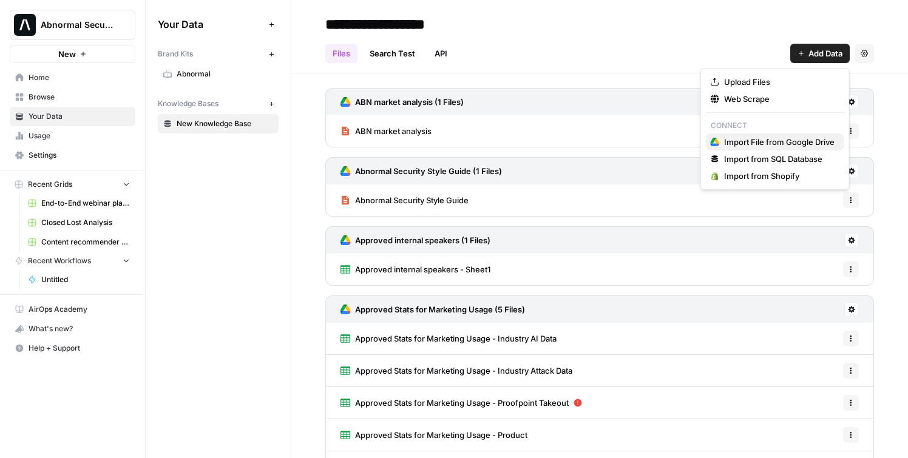
click at [771, 144] on span "Import File from Google Drive" at bounding box center [779, 142] width 111 height 12
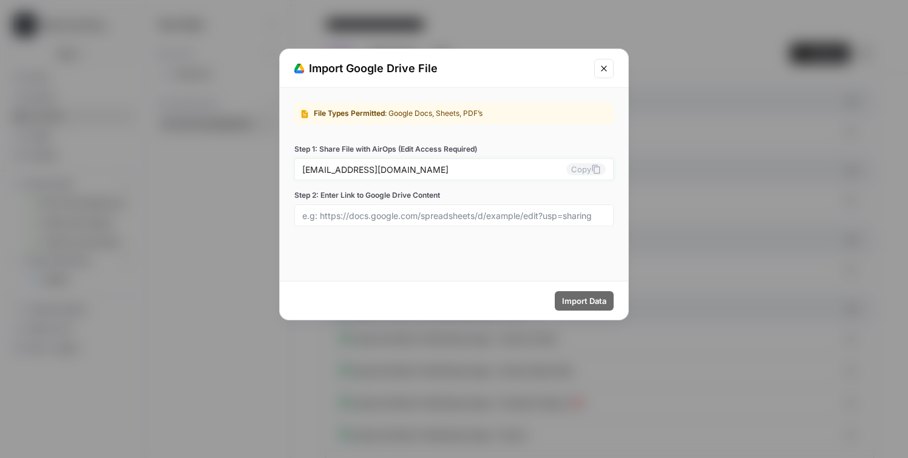
click at [338, 172] on input "abnormal-security-0-99quplkbko@airops.iam.gserviceaccount.com" at bounding box center [434, 169] width 264 height 11
click at [590, 170] on button "Copy" at bounding box center [586, 169] width 39 height 12
click at [339, 216] on input "Step 2: Enter Link to Google Drive Content" at bounding box center [454, 215] width 304 height 11
paste input "https://docs.google.com/document/d/1S56oBdFbnpRaQcLebHyaPmrxXGkfMmGx7KyQwqc5eo4…"
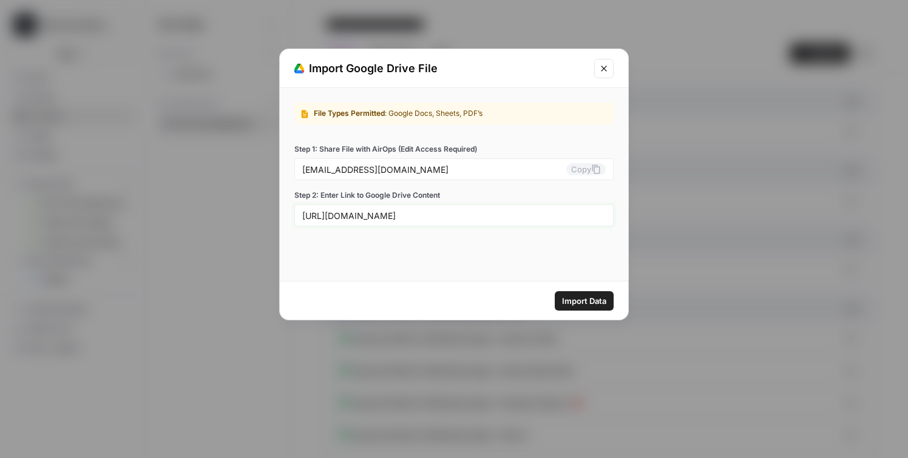
type input "https://docs.google.com/document/d/1S56oBdFbnpRaQcLebHyaPmrxXGkfMmGx7KyQwqc5eo4…"
click at [573, 298] on span "Import Data" at bounding box center [584, 301] width 44 height 12
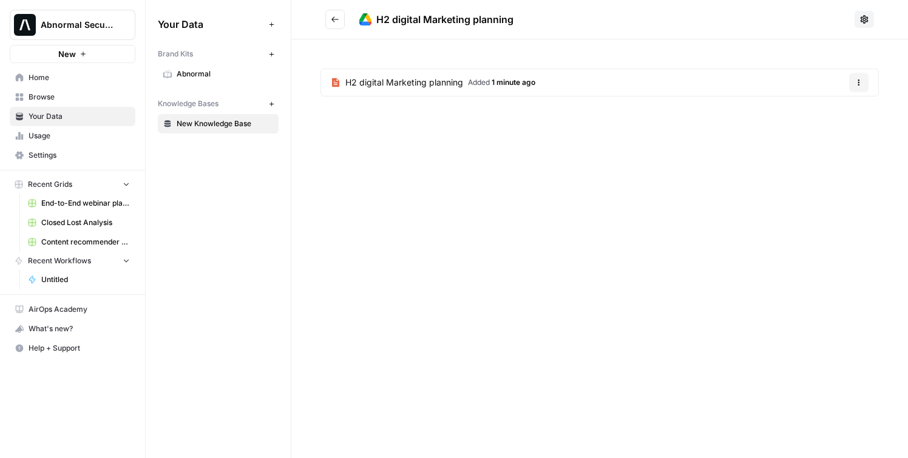
click at [862, 81] on icon "button" at bounding box center [859, 82] width 7 height 7
click at [476, 83] on span "Added 1 minute ago" at bounding box center [501, 82] width 67 height 11
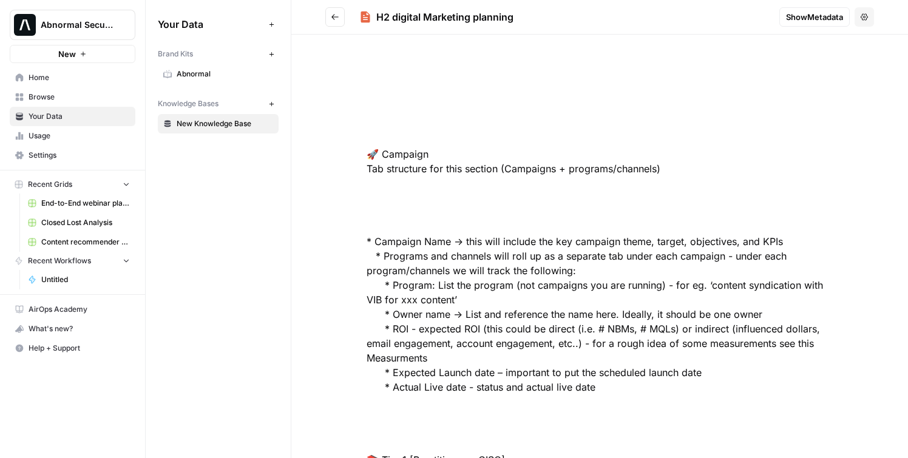
scroll to position [16619, 0]
drag, startPoint x: 380, startPoint y: 152, endPoint x: 411, endPoint y: 151, distance: 31.0
drag, startPoint x: 427, startPoint y: 154, endPoint x: 383, endPoint y: 154, distance: 44.3
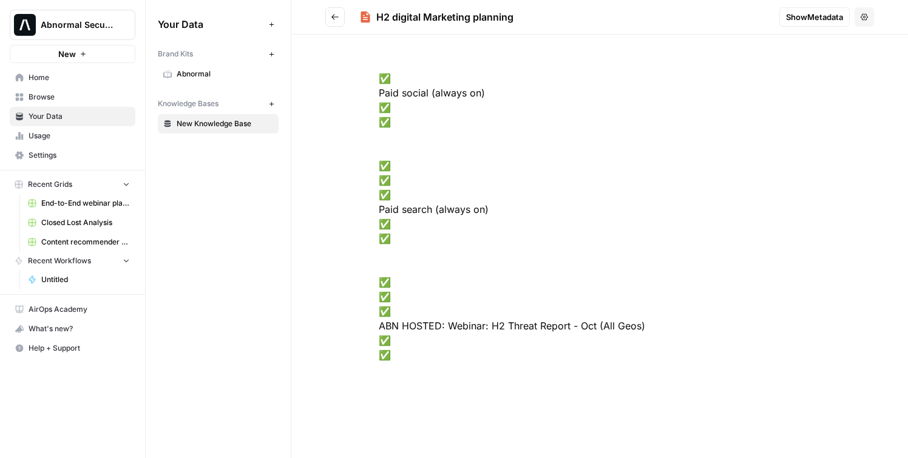
scroll to position [924, 0]
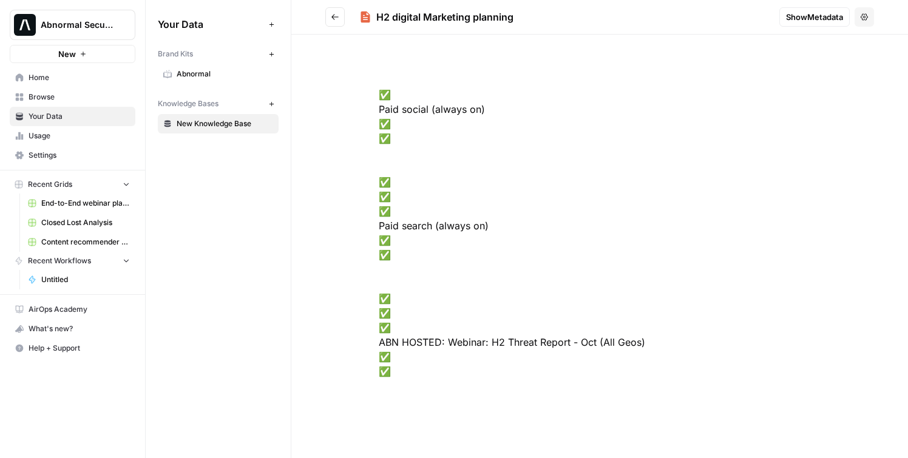
click at [802, 13] on span "Show Metadata" at bounding box center [814, 17] width 57 height 12
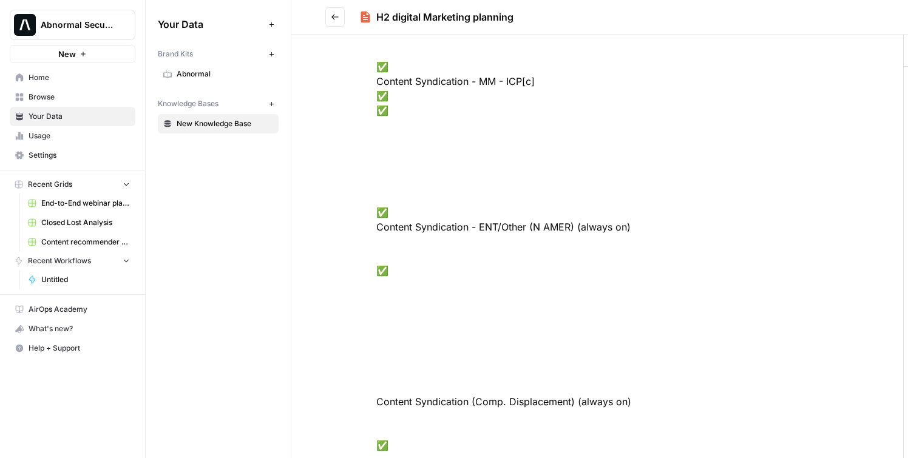
scroll to position [0, 0]
